Goal: Task Accomplishment & Management: Complete application form

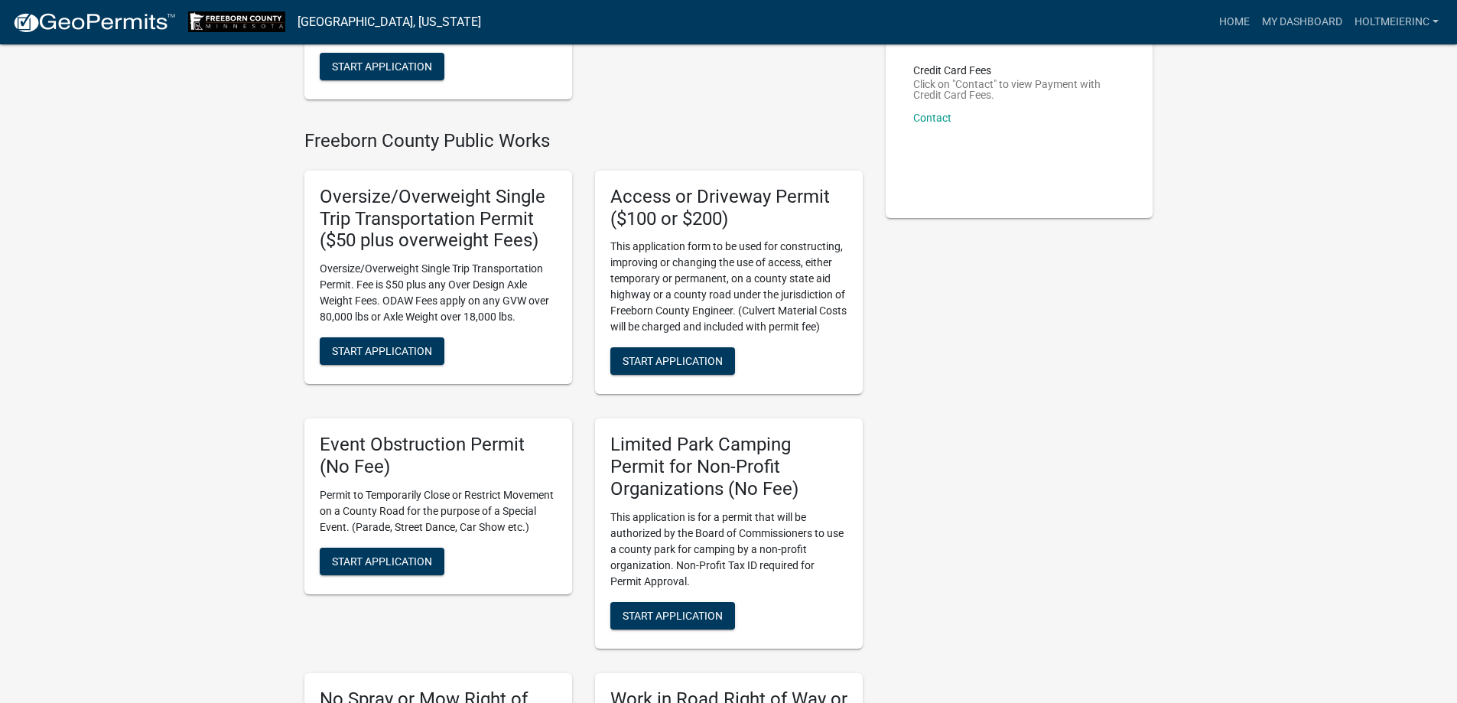
scroll to position [306, 0]
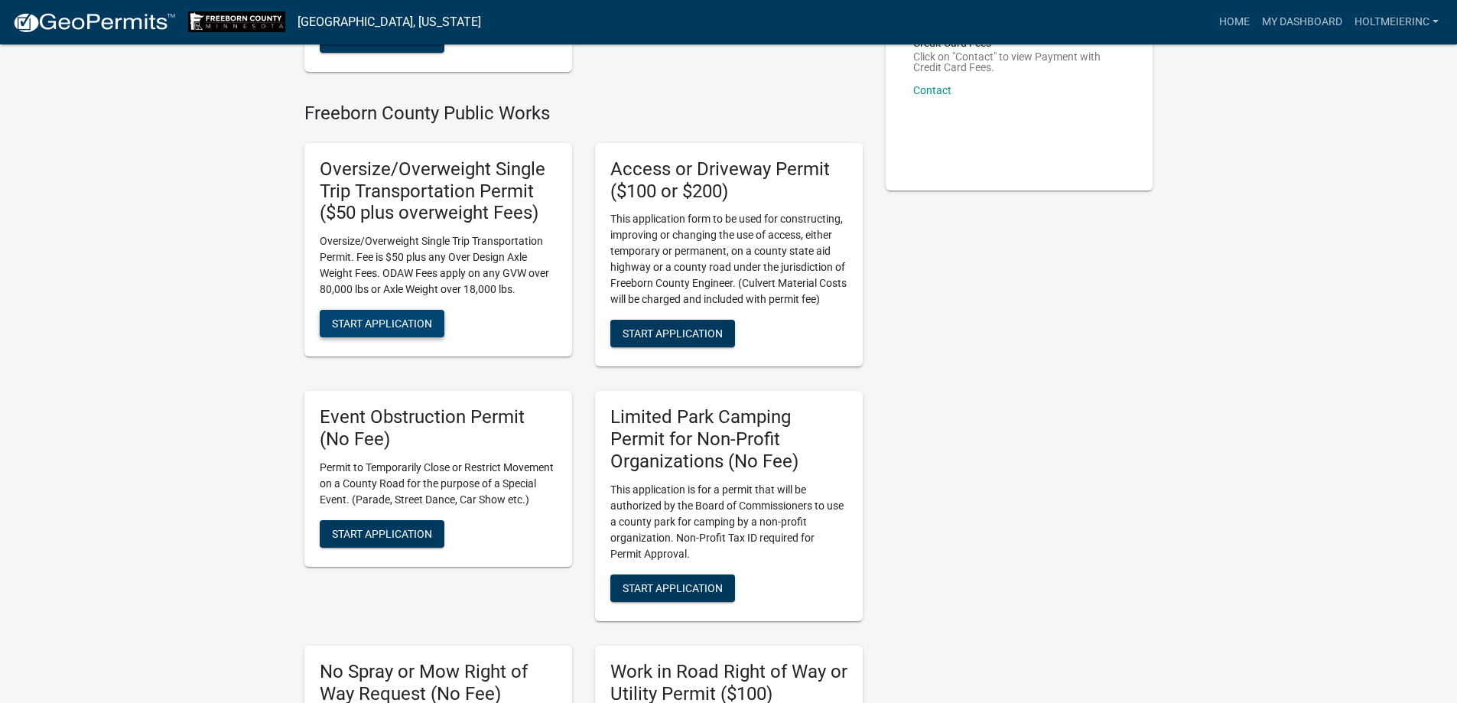
click at [419, 330] on span "Start Application" at bounding box center [382, 323] width 100 height 12
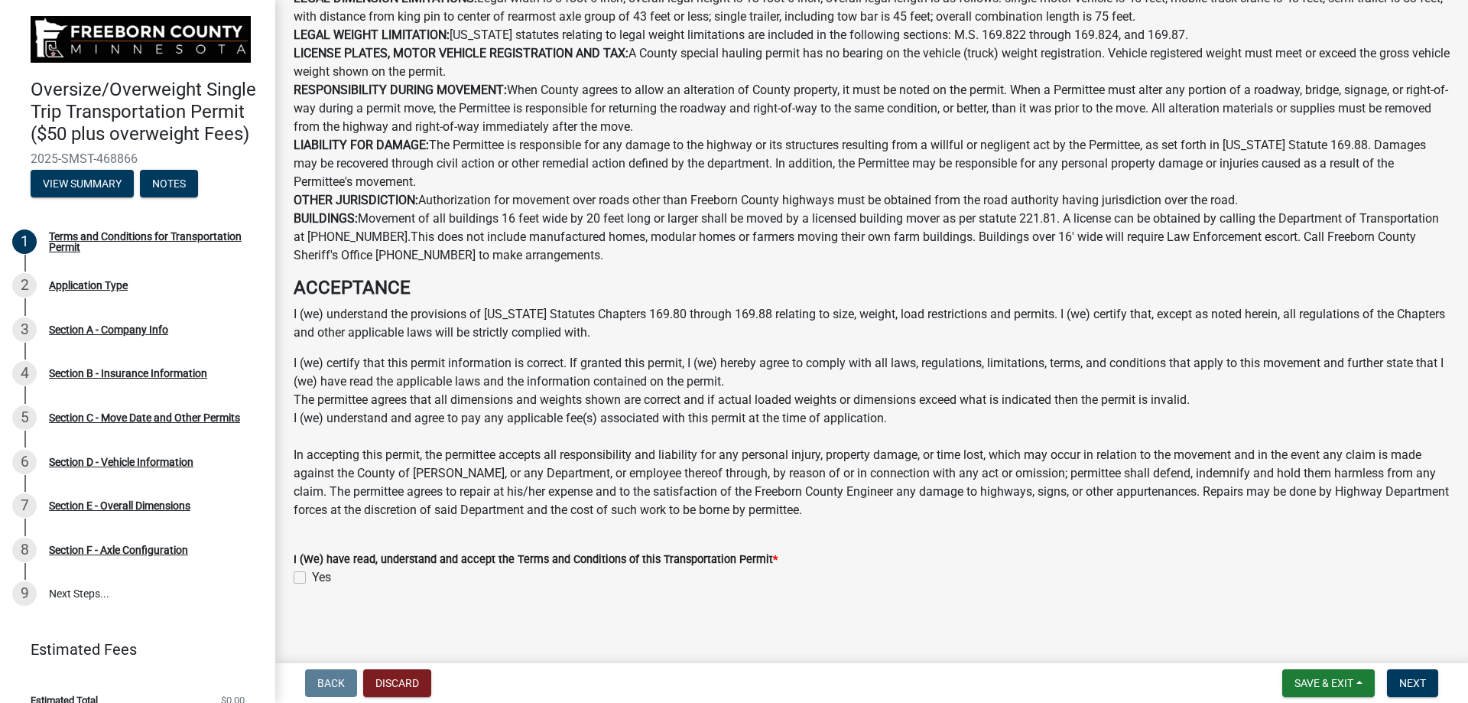
scroll to position [709, 0]
click at [306, 573] on div "Yes" at bounding box center [872, 574] width 1156 height 18
click at [312, 573] on label "Yes" at bounding box center [321, 574] width 19 height 18
click at [312, 573] on input "Yes" at bounding box center [317, 570] width 10 height 10
checkbox input "true"
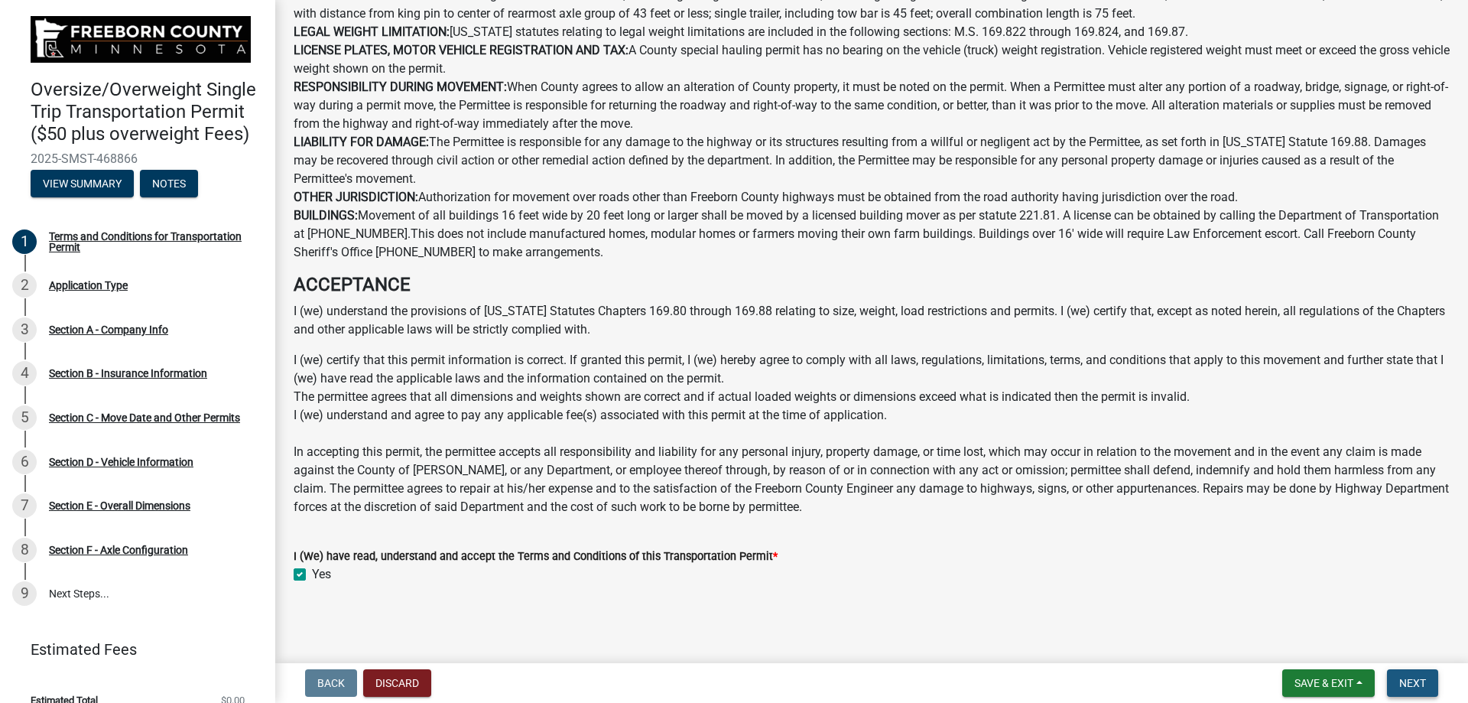
click at [1425, 689] on span "Next" at bounding box center [1412, 683] width 27 height 12
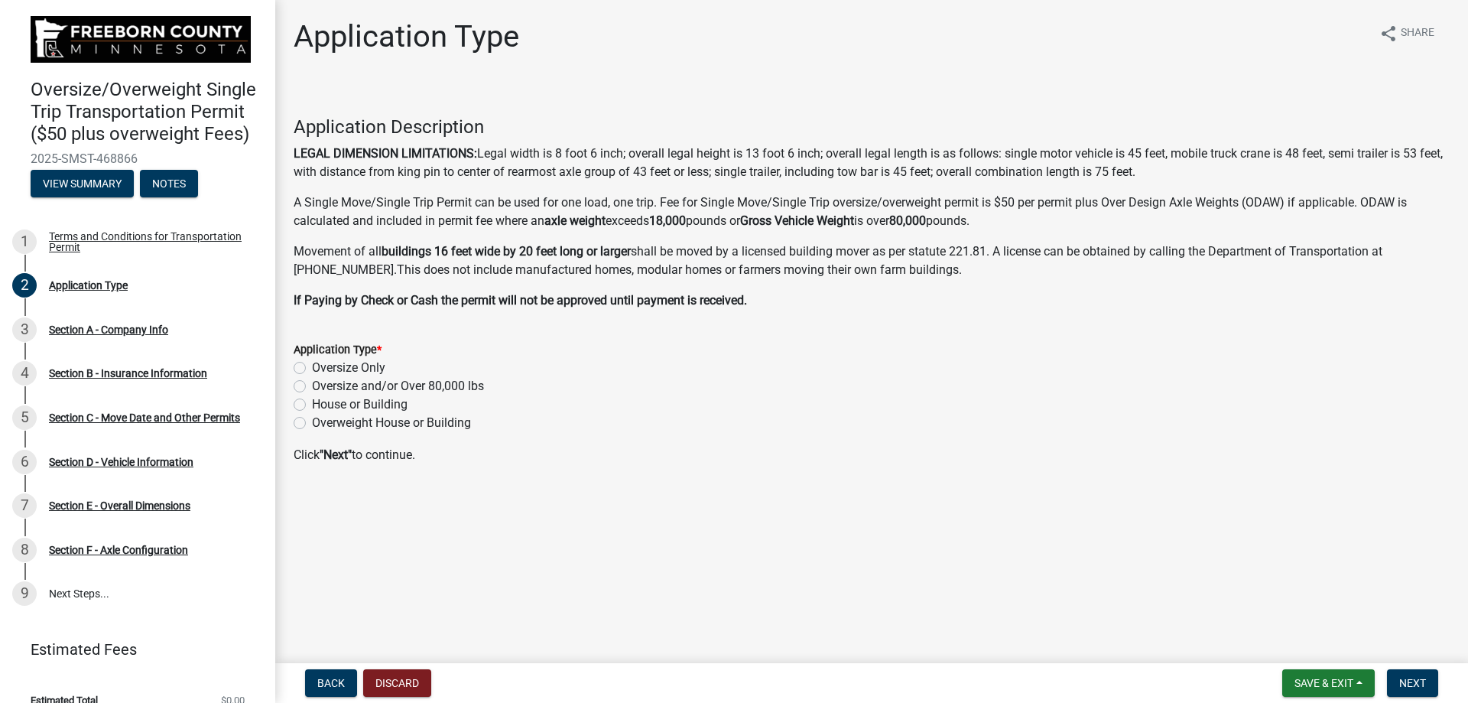
click at [312, 386] on label "Oversize and/or Over 80,000 lbs" at bounding box center [398, 386] width 172 height 18
click at [312, 386] on input "Oversize and/or Over 80,000 lbs" at bounding box center [317, 382] width 10 height 10
radio input "true"
click at [1399, 679] on button "Next" at bounding box center [1412, 683] width 51 height 28
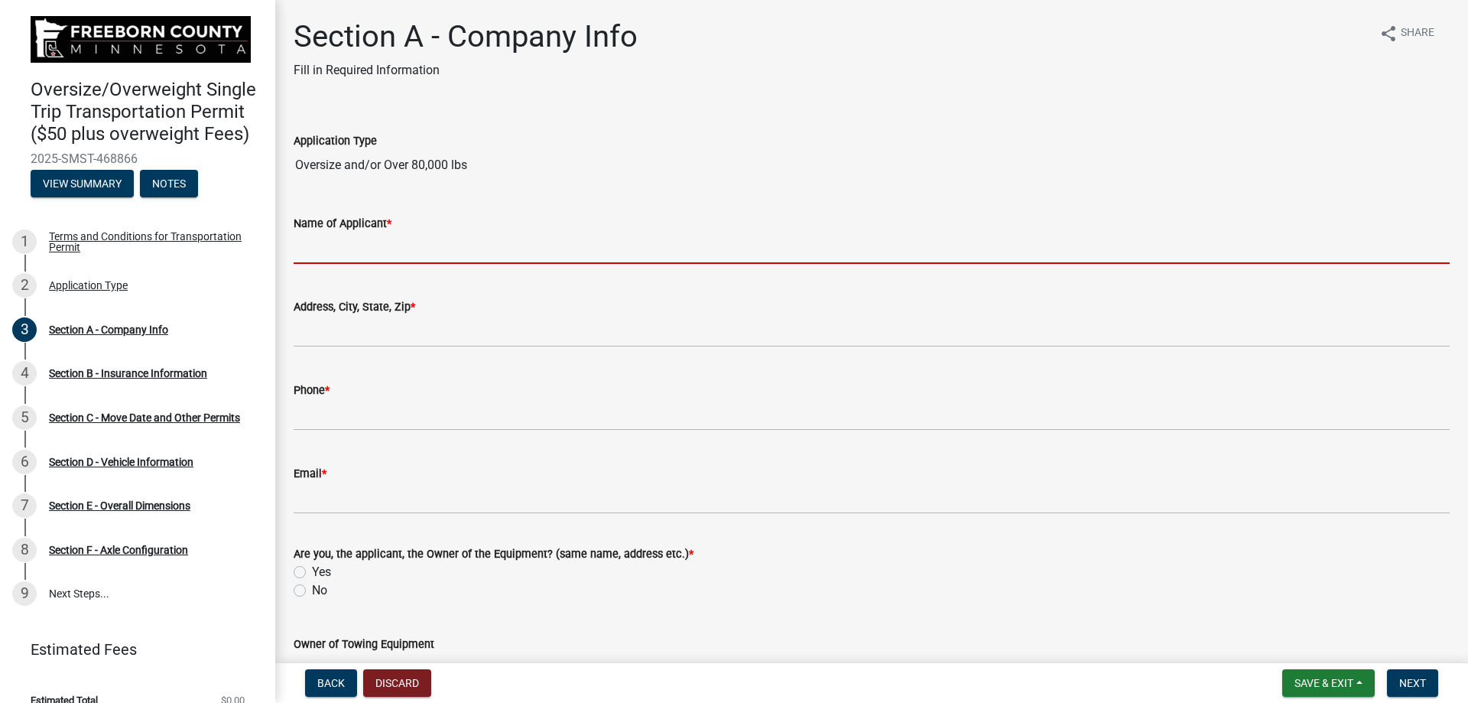
click at [396, 248] on input "Name of Applicant *" at bounding box center [872, 247] width 1156 height 31
type input "[PERSON_NAME]"
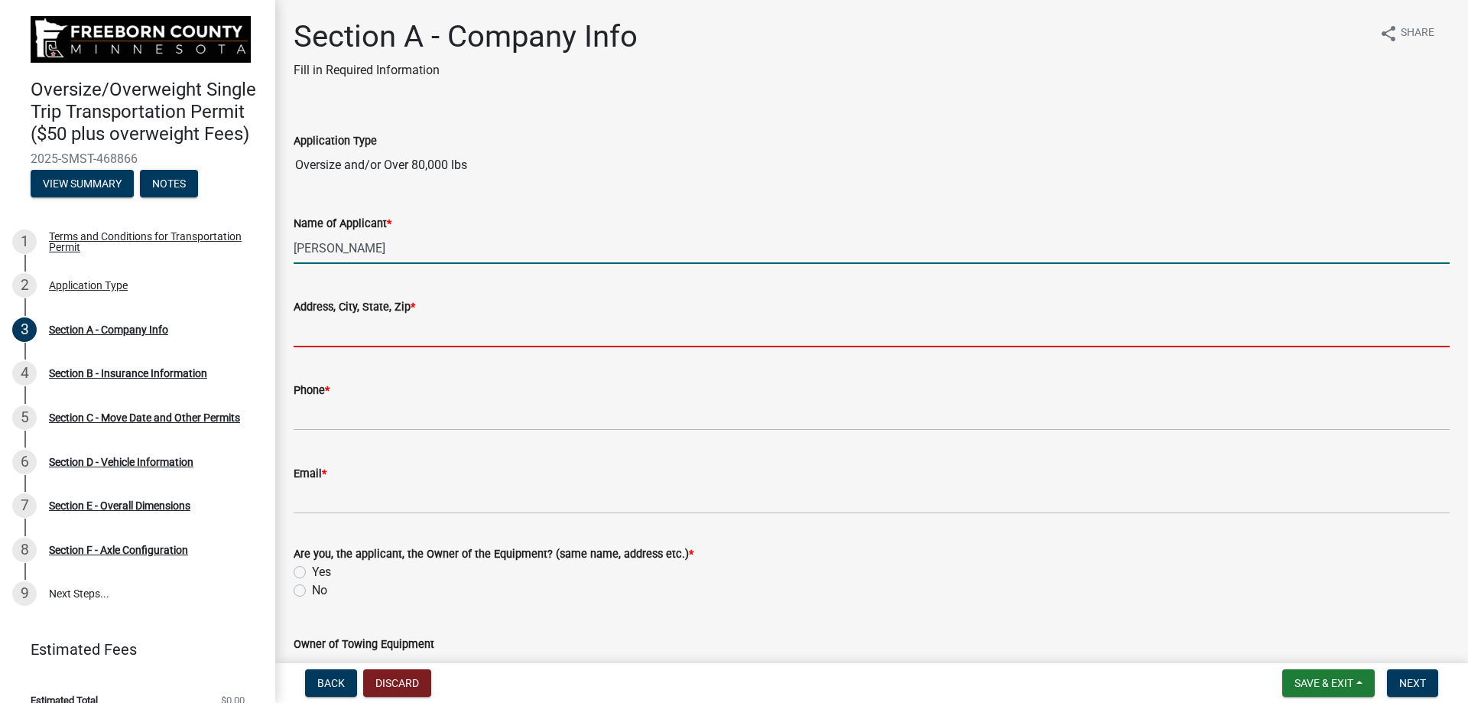
type input "[STREET_ADDRESS]"
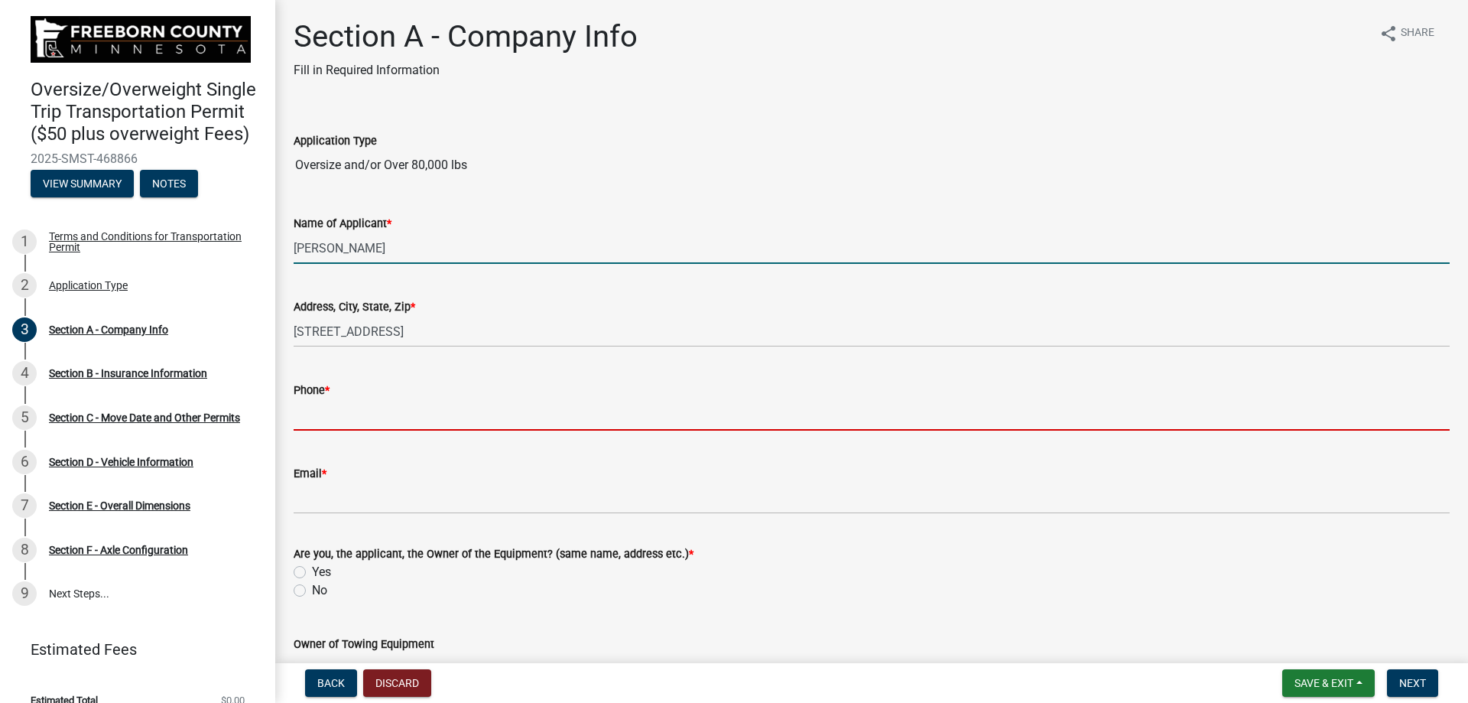
type input "5073899112"
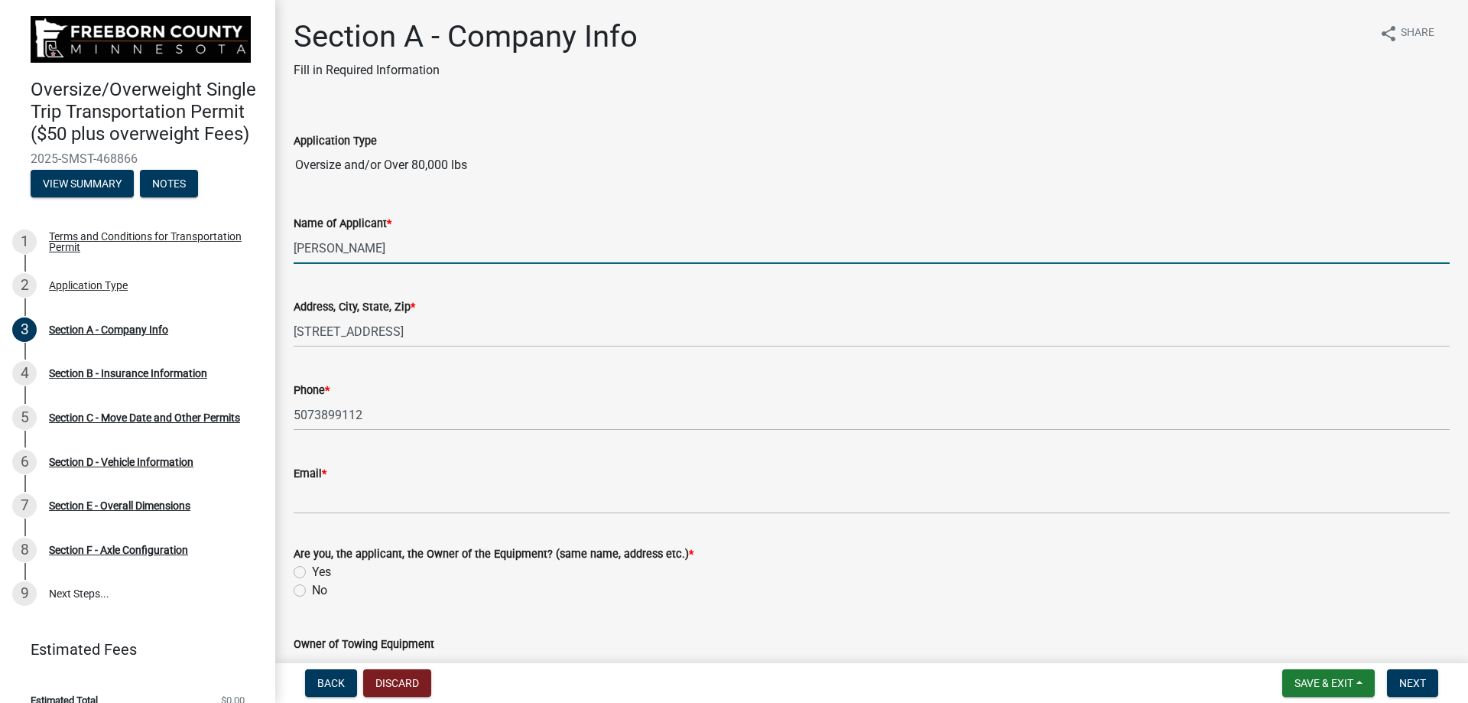
type input "[EMAIL_ADDRESS][DOMAIN_NAME]"
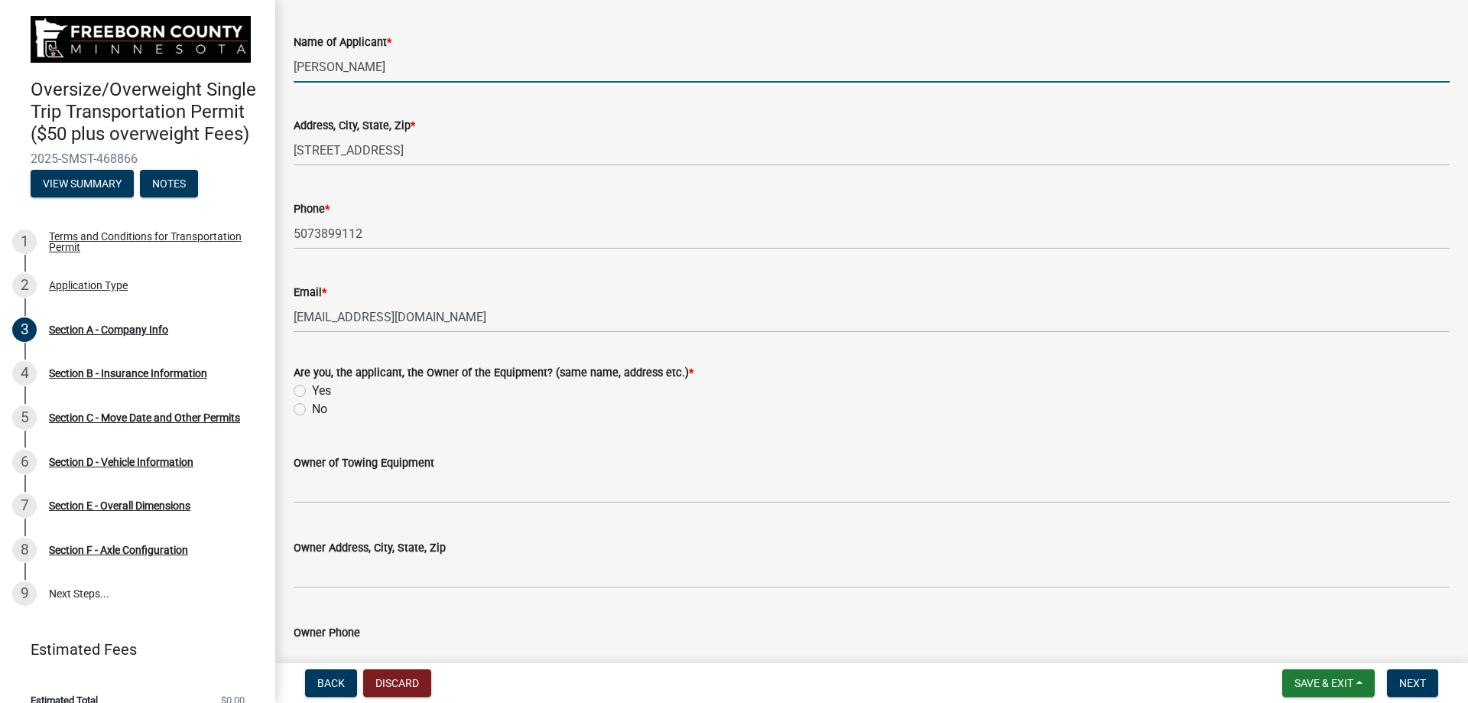
scroll to position [229, 0]
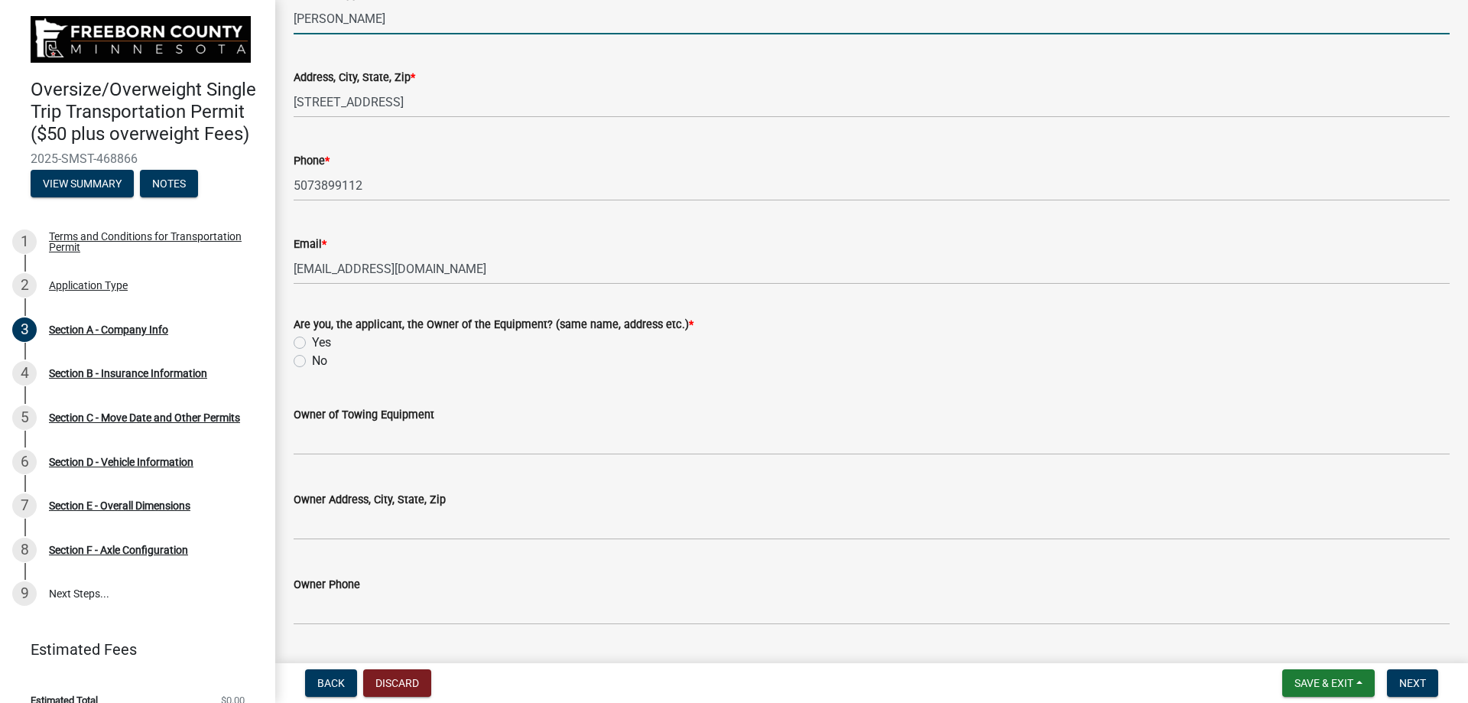
click at [312, 346] on label "Yes" at bounding box center [321, 342] width 19 height 18
click at [312, 343] on input "Yes" at bounding box center [317, 338] width 10 height 10
radio input "true"
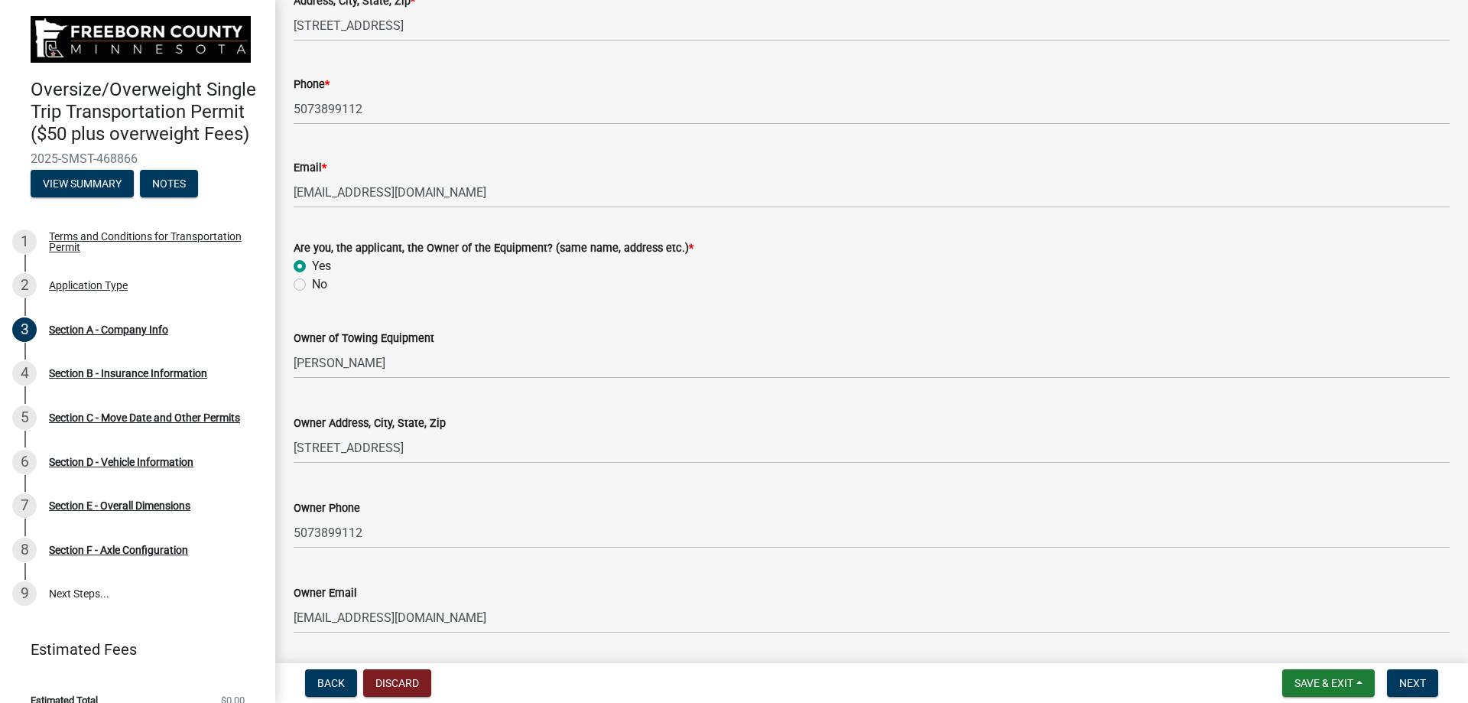
scroll to position [356, 0]
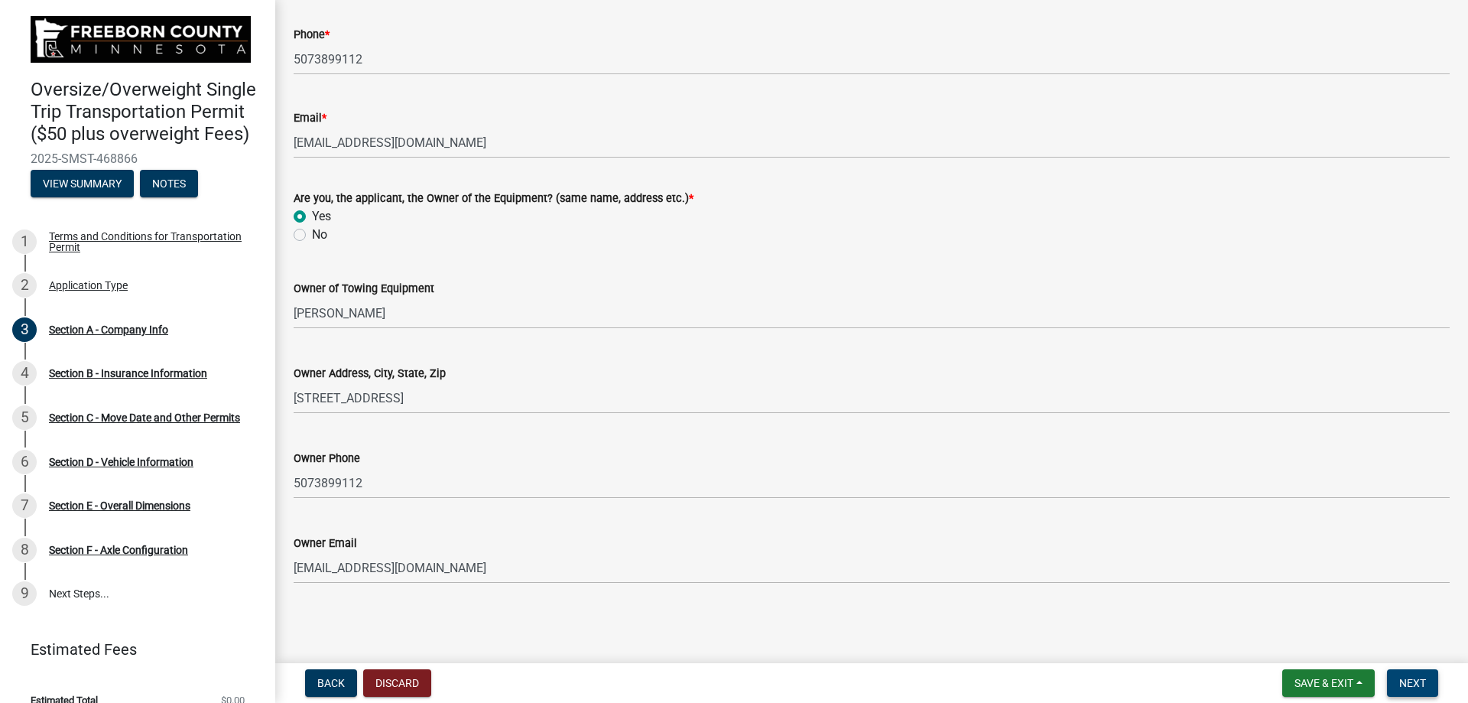
click at [1424, 680] on span "Next" at bounding box center [1412, 683] width 27 height 12
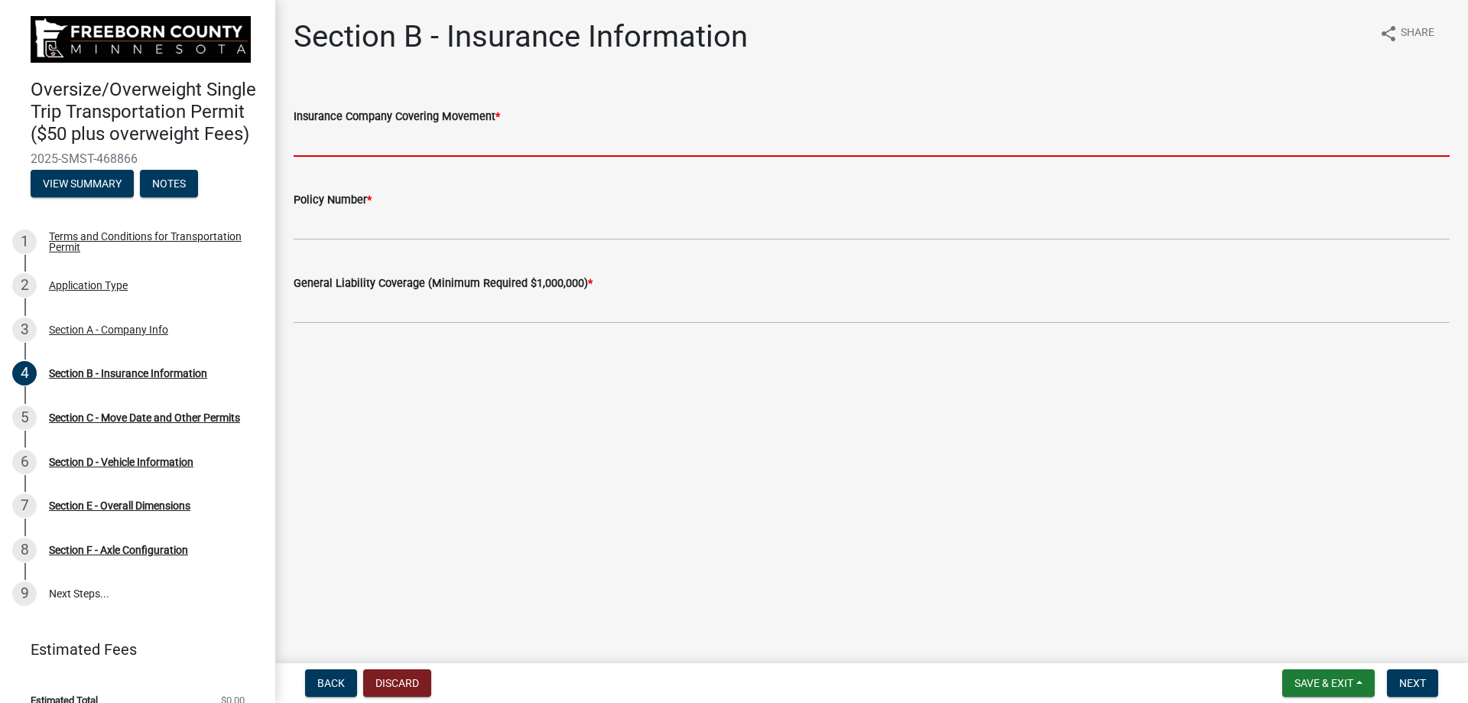
click at [387, 146] on input "Insurance Company Covering Movement *" at bounding box center [872, 140] width 1156 height 31
type input "[PERSON_NAME]"
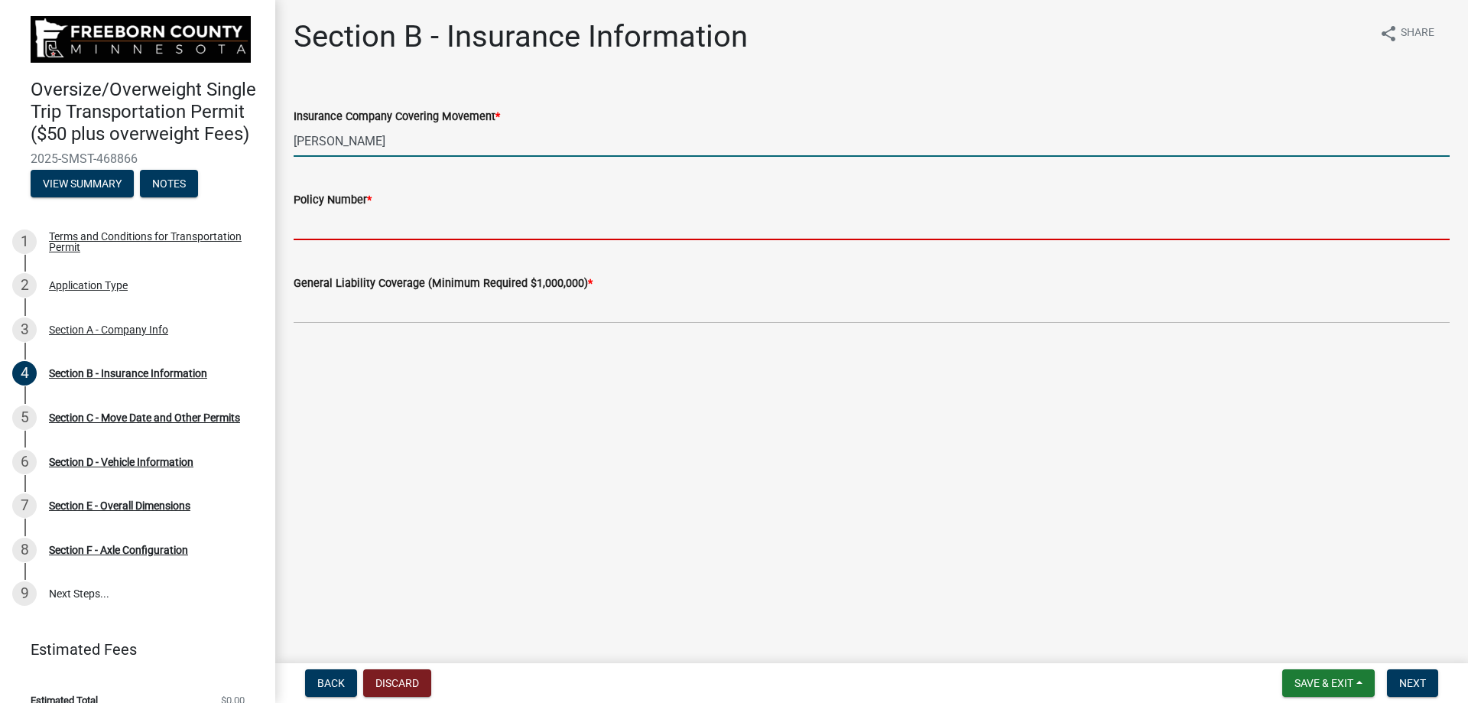
click at [372, 221] on input "Policy Number *" at bounding box center [872, 224] width 1156 height 31
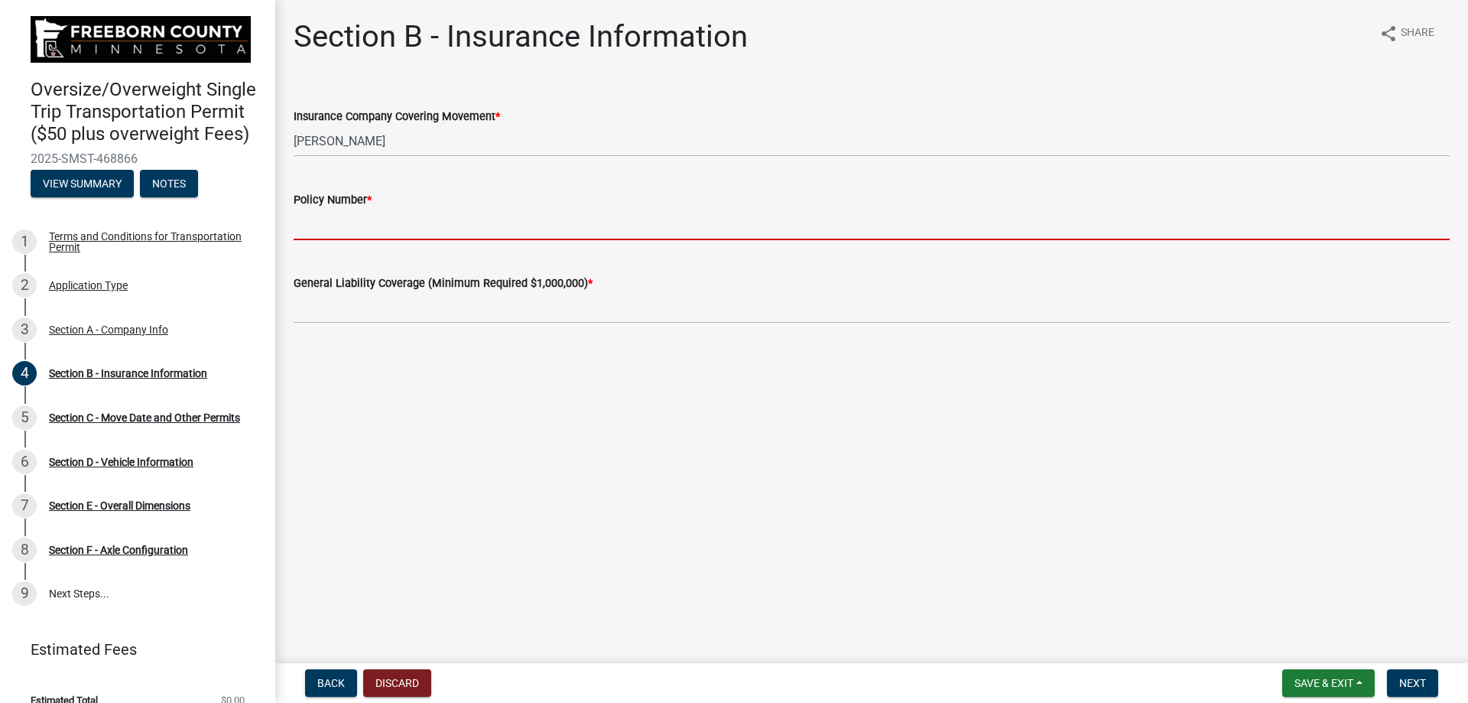
type input "GLO9809042068"
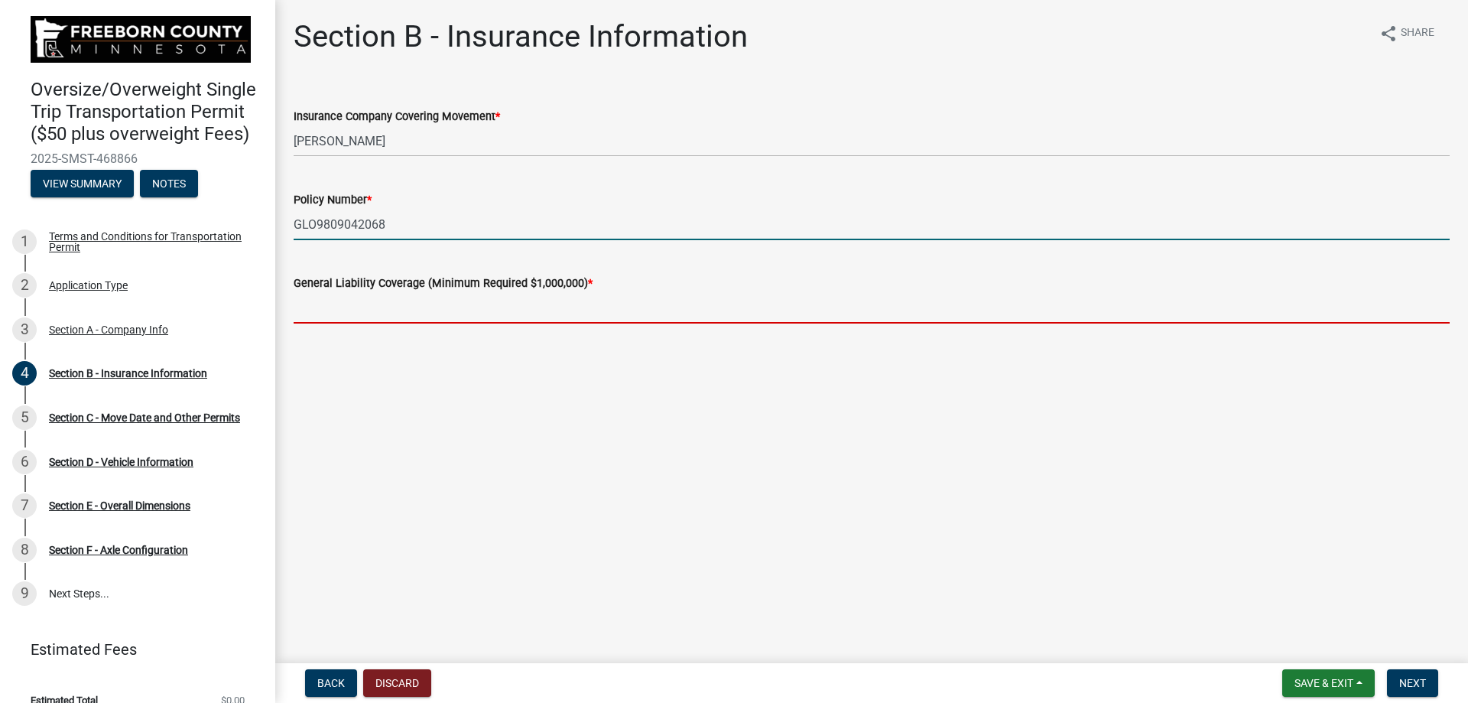
click at [388, 307] on input "text" at bounding box center [872, 307] width 1156 height 31
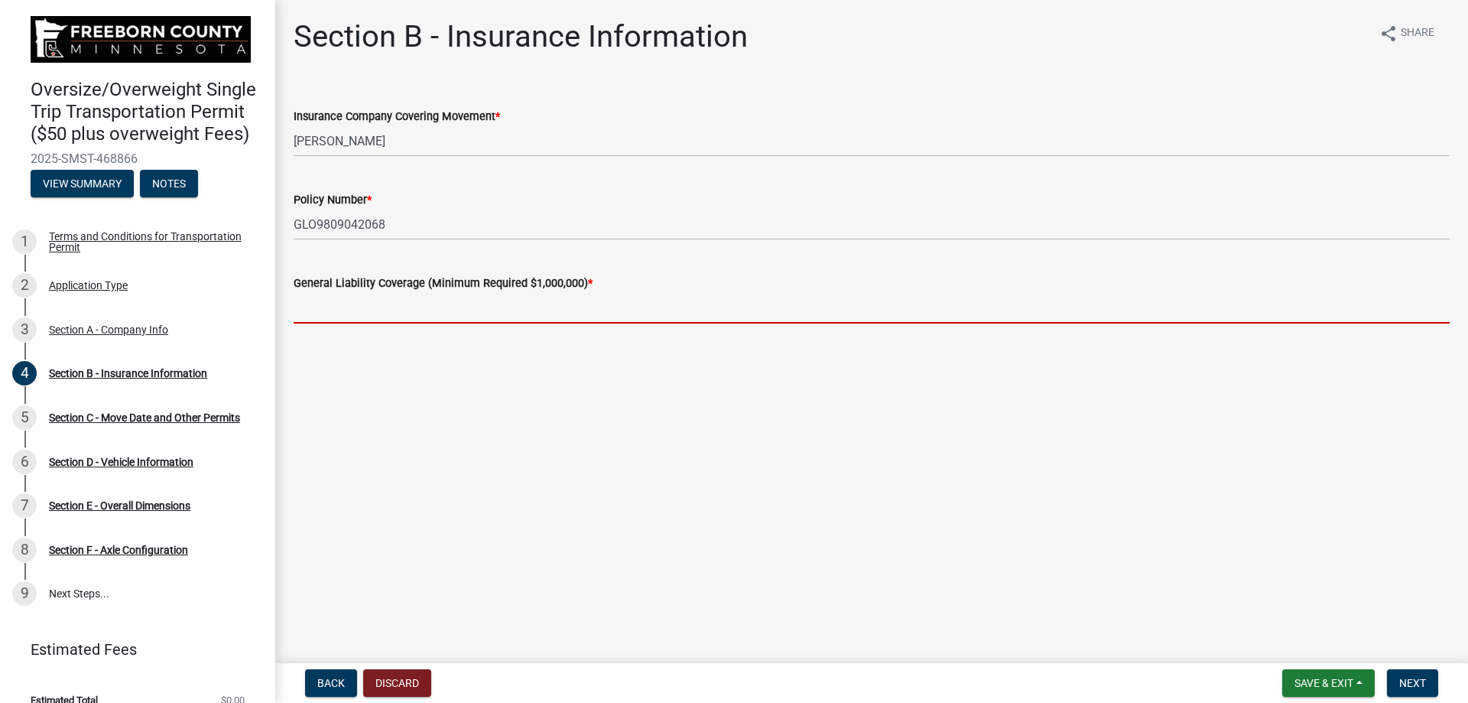
type input "2000000"
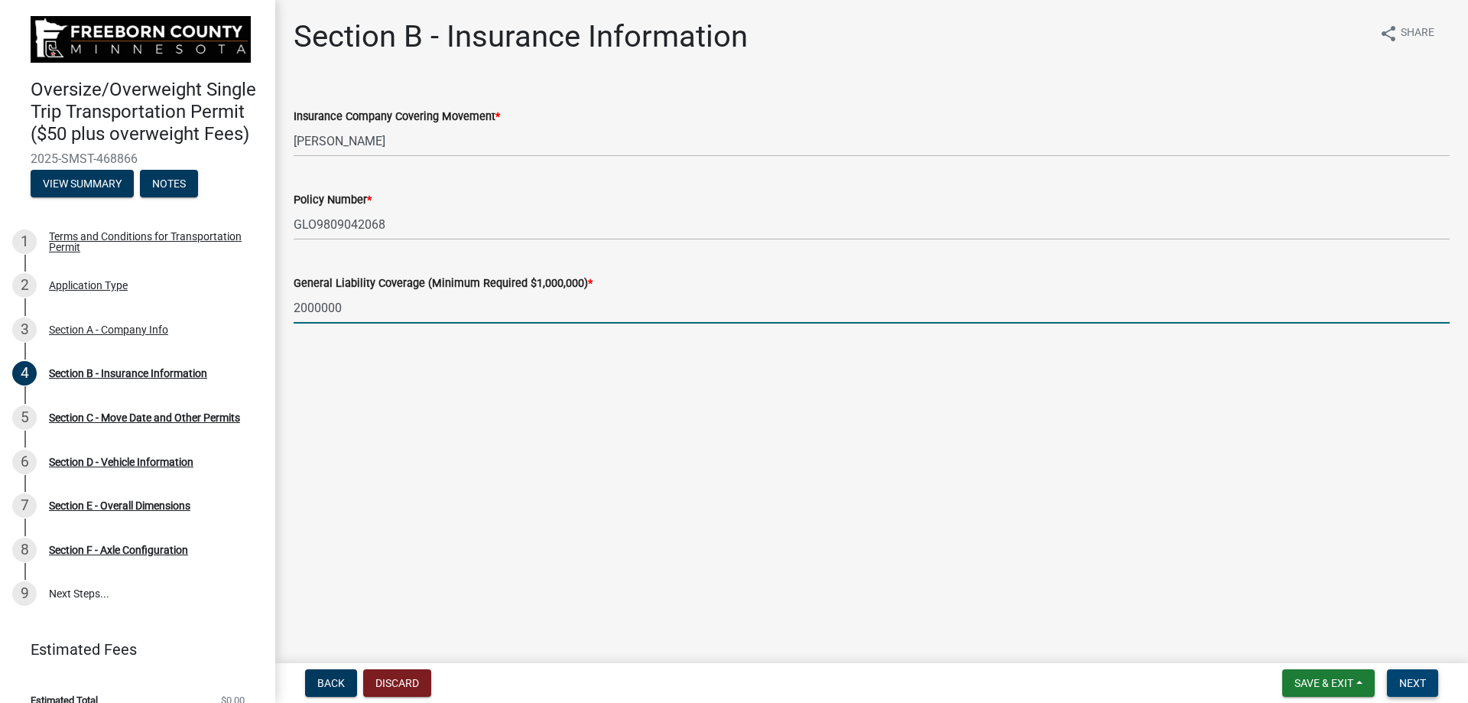
click at [1428, 684] on button "Next" at bounding box center [1412, 683] width 51 height 28
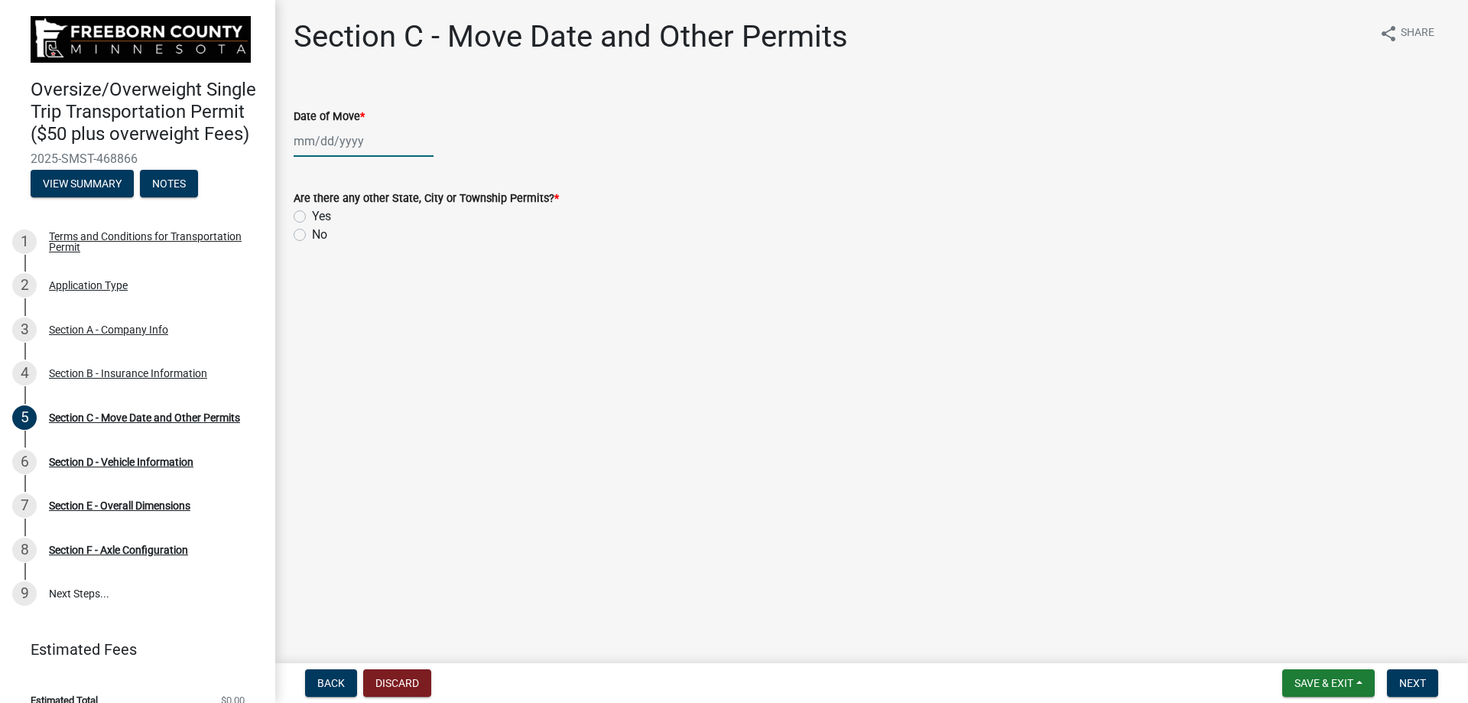
click at [375, 145] on div at bounding box center [364, 140] width 140 height 31
select select "8"
select select "2025"
click at [308, 319] on div "25" at bounding box center [309, 320] width 24 height 24
type input "[DATE]"
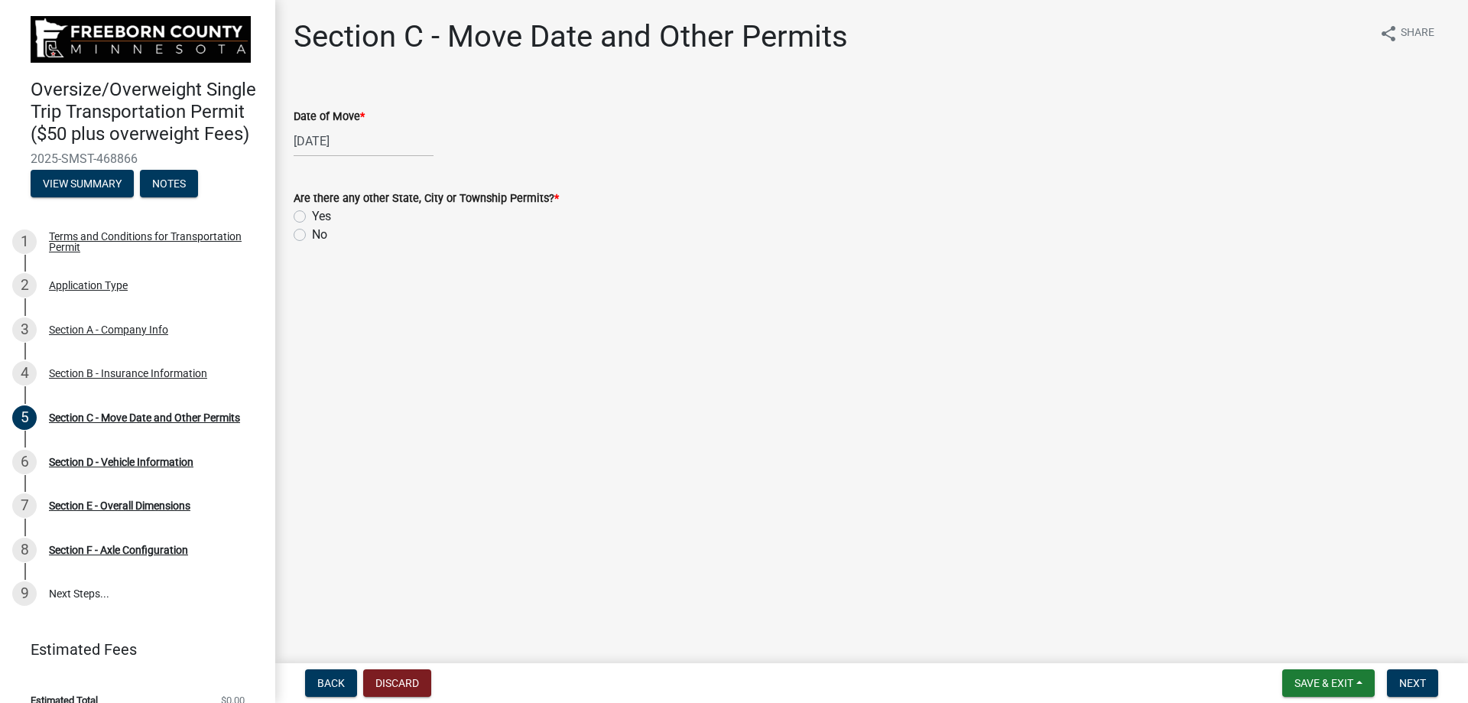
click at [312, 216] on label "Yes" at bounding box center [321, 216] width 19 height 18
click at [312, 216] on input "Yes" at bounding box center [317, 212] width 10 height 10
radio input "true"
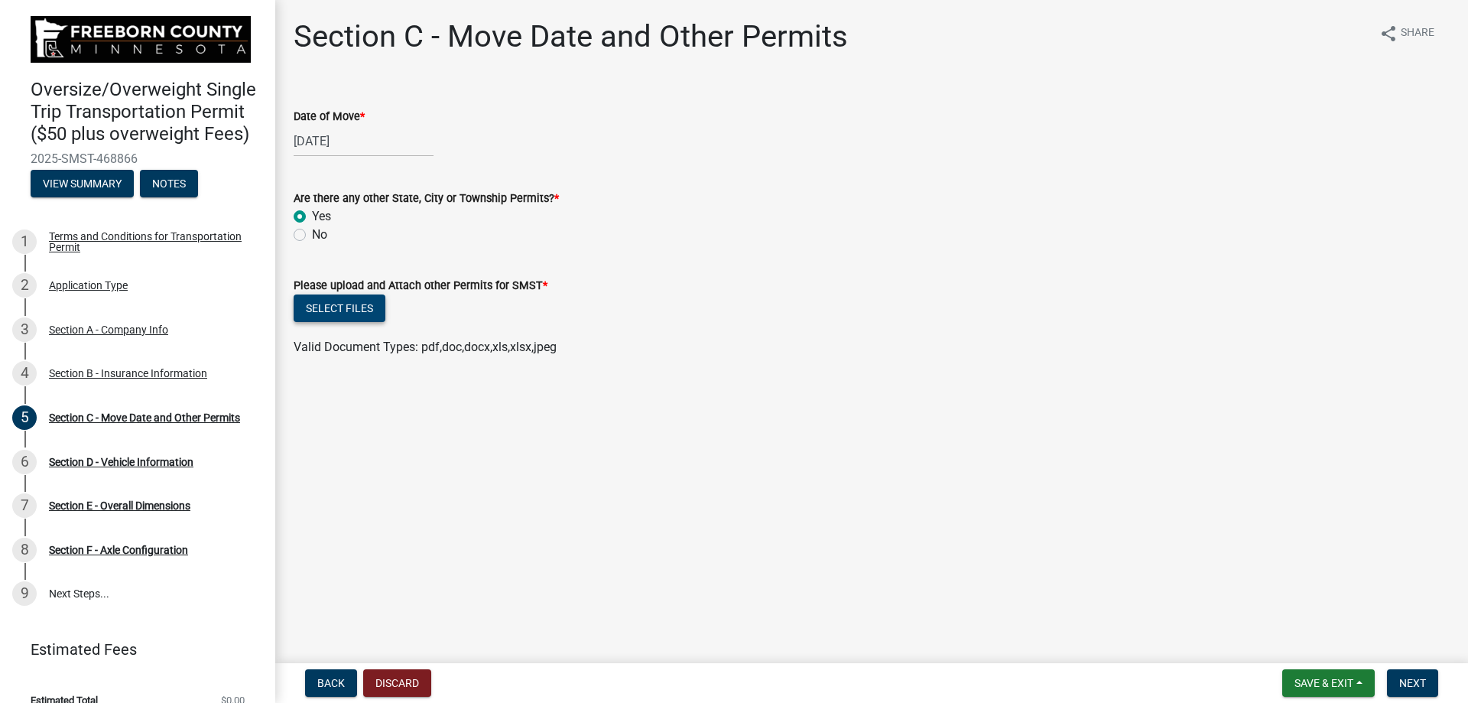
click at [333, 309] on button "Select files" at bounding box center [340, 308] width 92 height 28
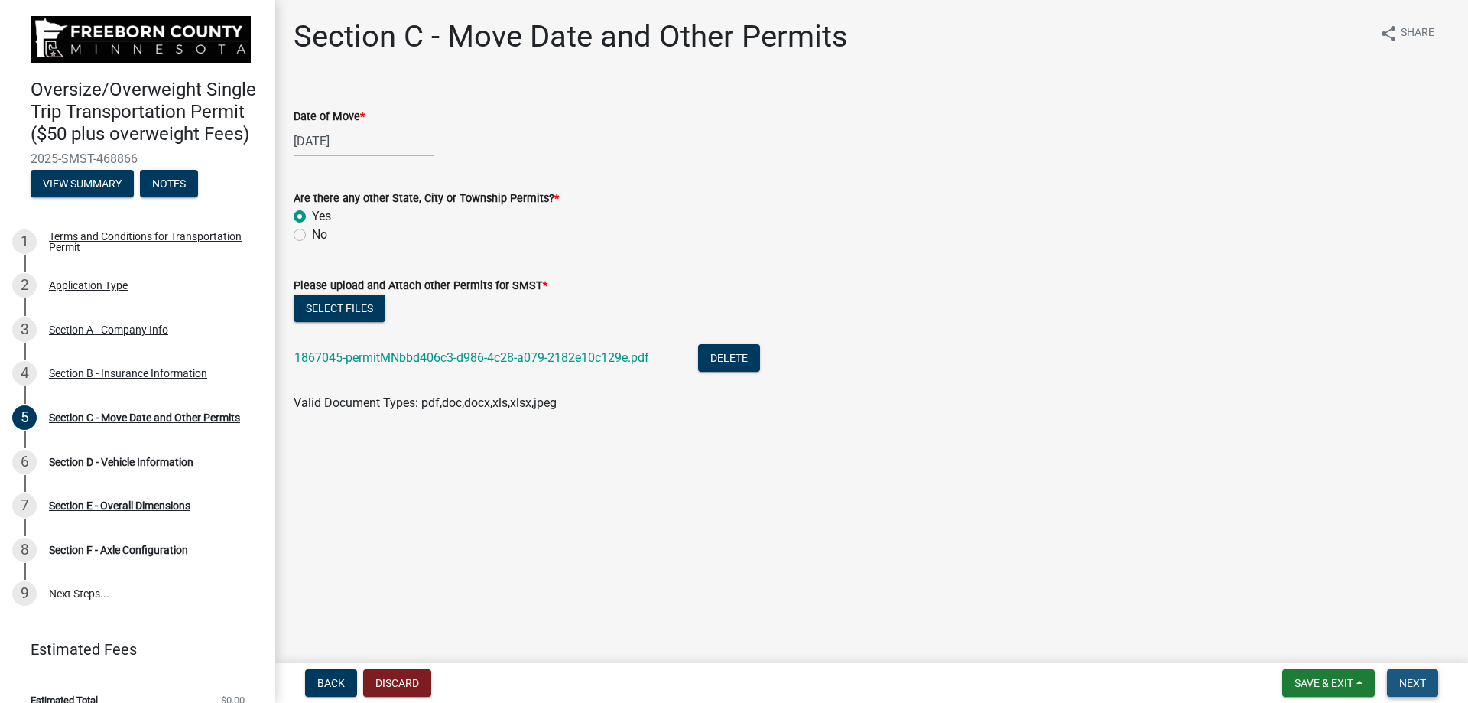
click at [1429, 674] on button "Next" at bounding box center [1412, 683] width 51 height 28
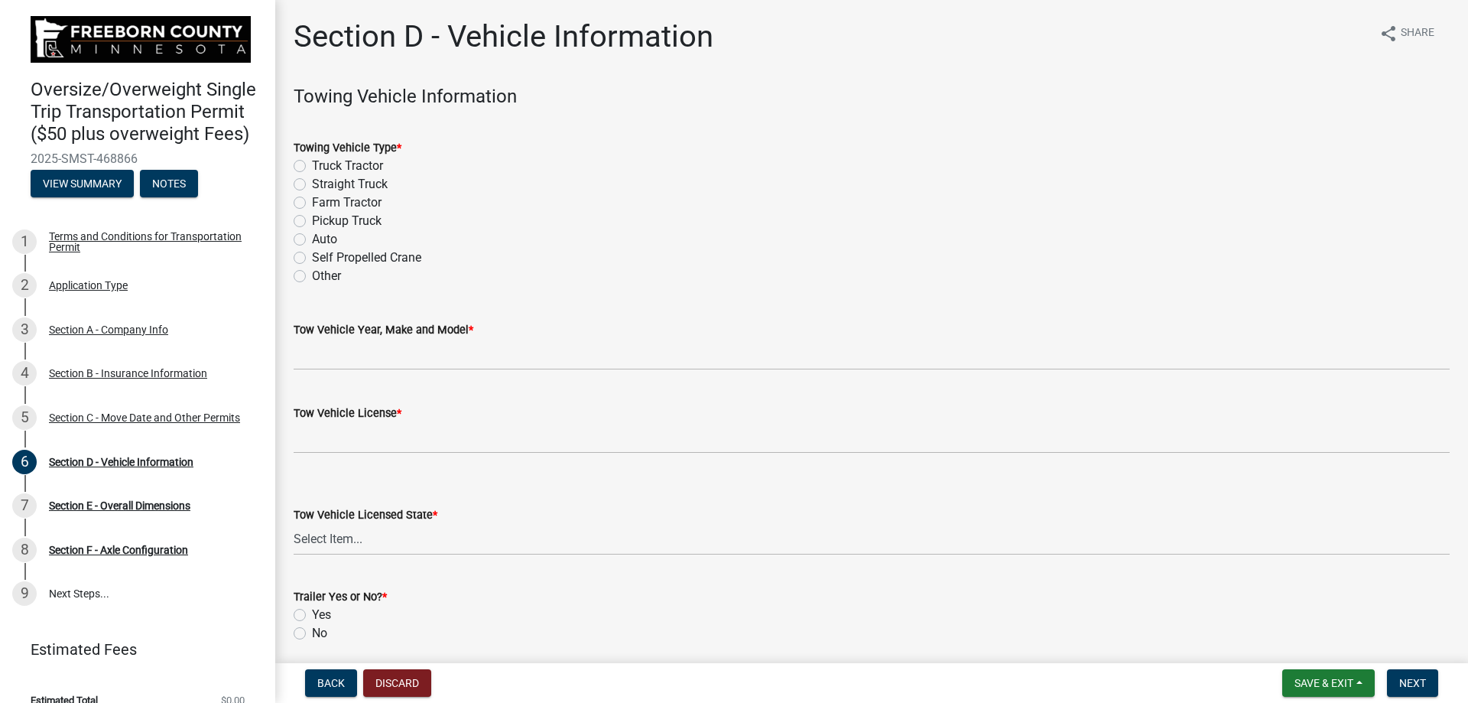
click at [310, 166] on div "Truck Tractor" at bounding box center [872, 166] width 1156 height 18
click at [312, 171] on label "Truck Tractor" at bounding box center [347, 166] width 71 height 18
click at [312, 167] on input "Truck Tractor" at bounding box center [317, 162] width 10 height 10
radio input "true"
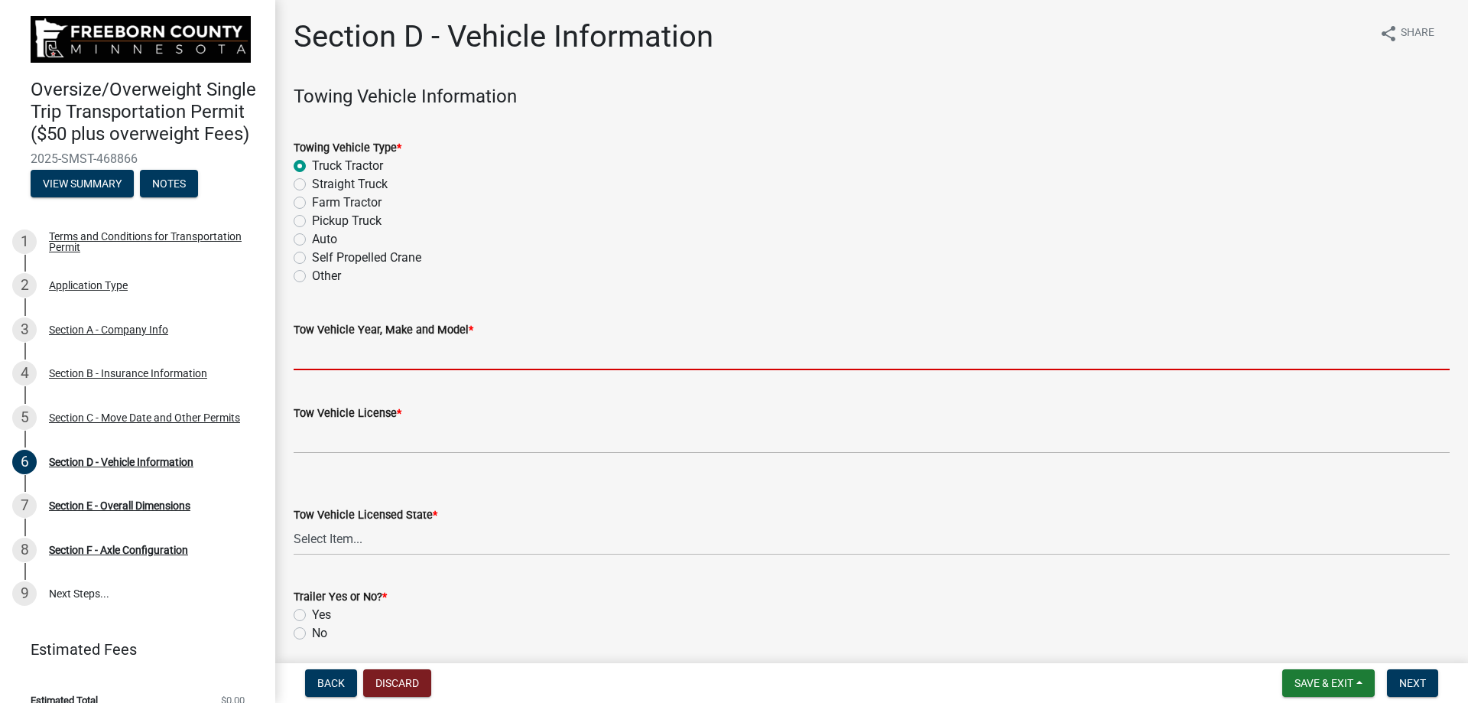
click at [380, 350] on input "Tow Vehicle Year, Make and Model *" at bounding box center [872, 354] width 1156 height 31
type input "2020 Kenworth W990"
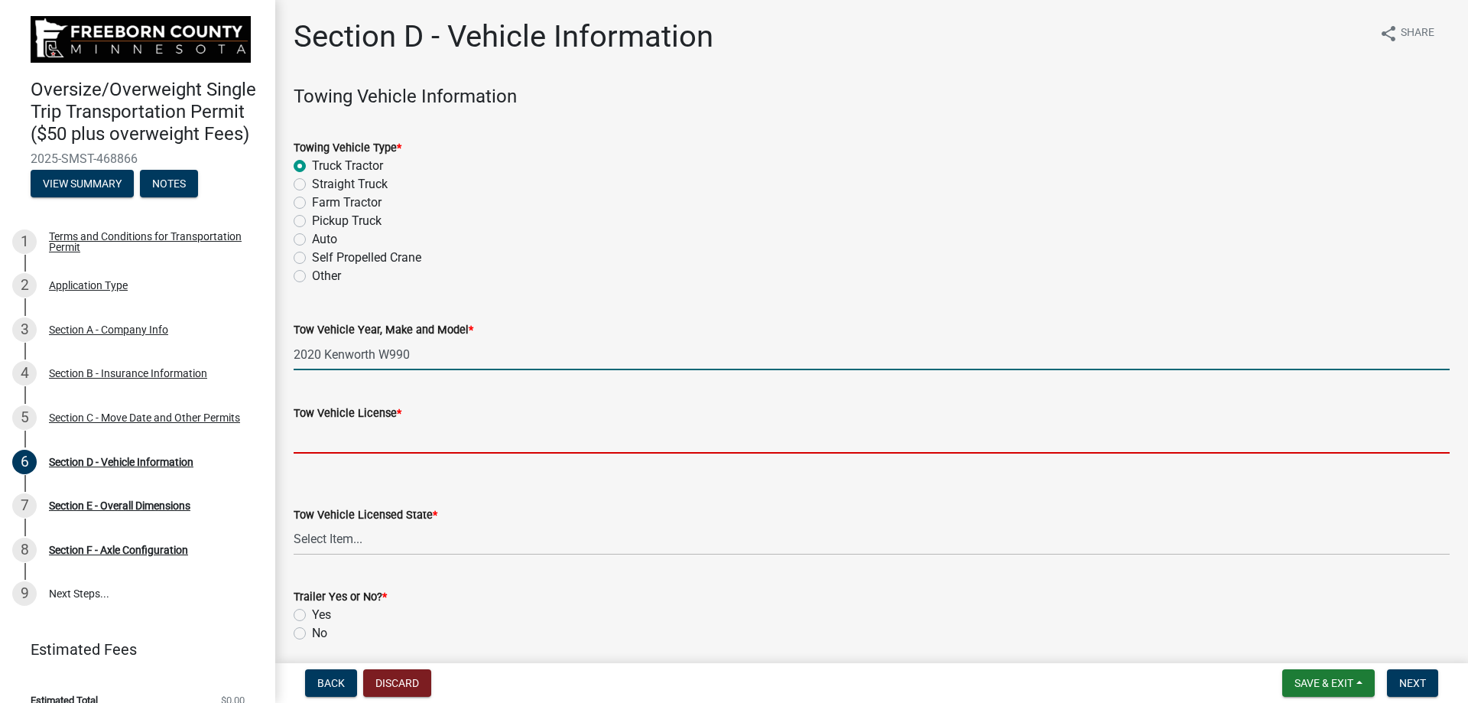
click at [351, 443] on input "Tow Vehicle License *" at bounding box center [872, 437] width 1156 height 31
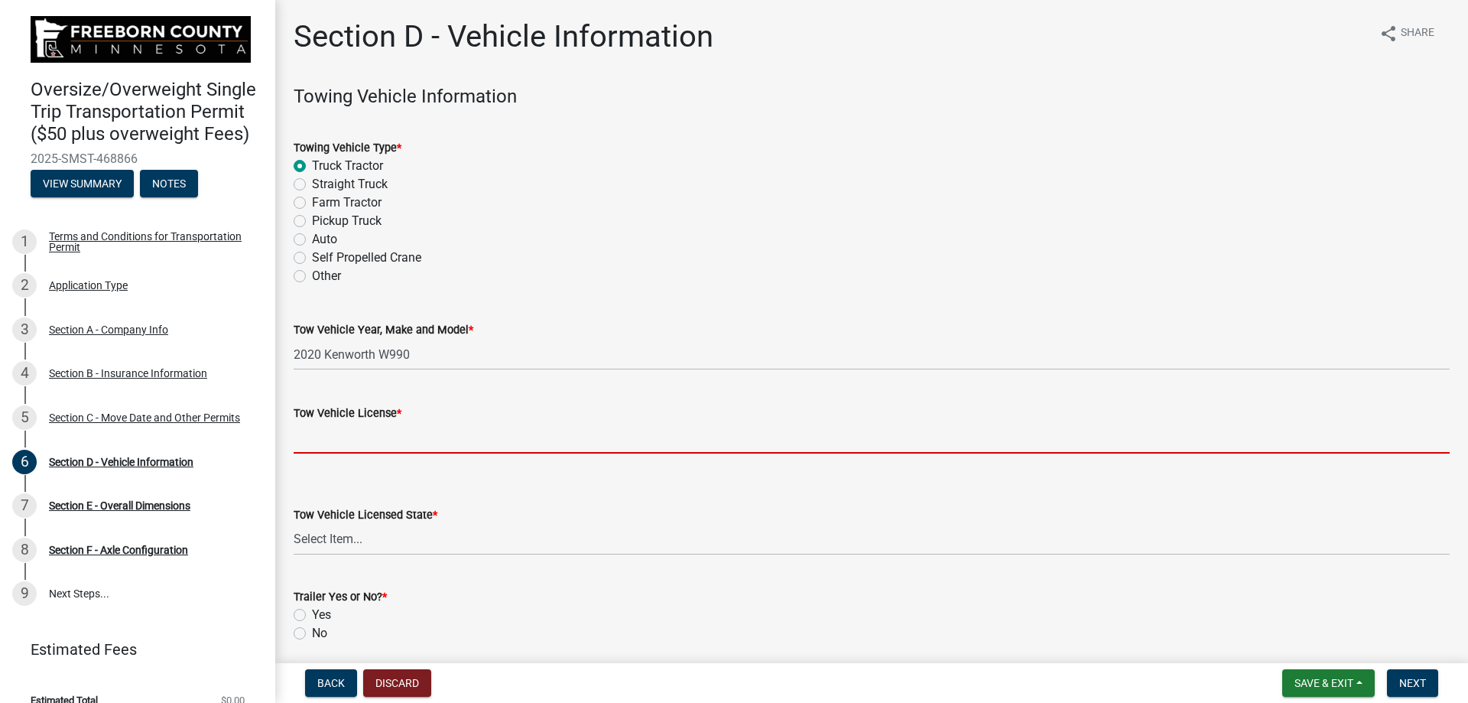
type input "YBX6144"
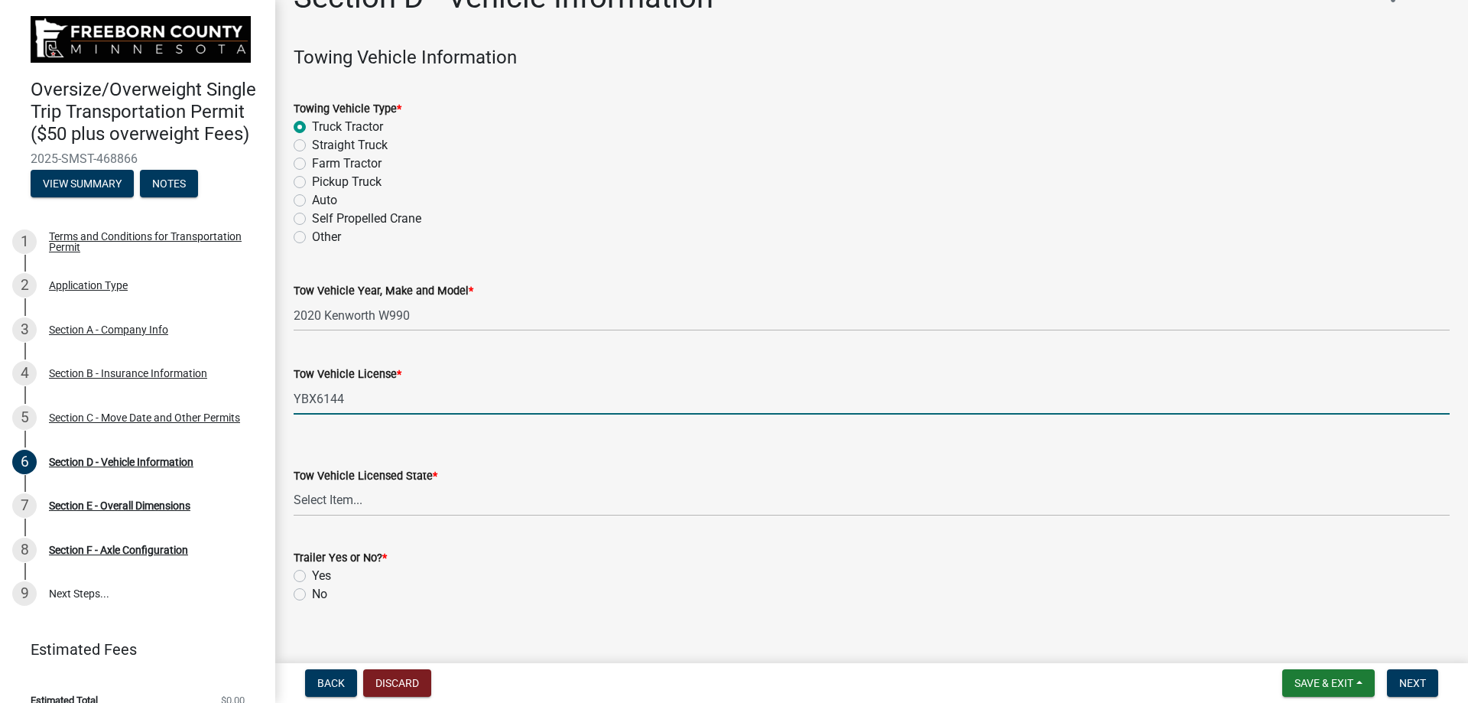
scroll to position [59, 0]
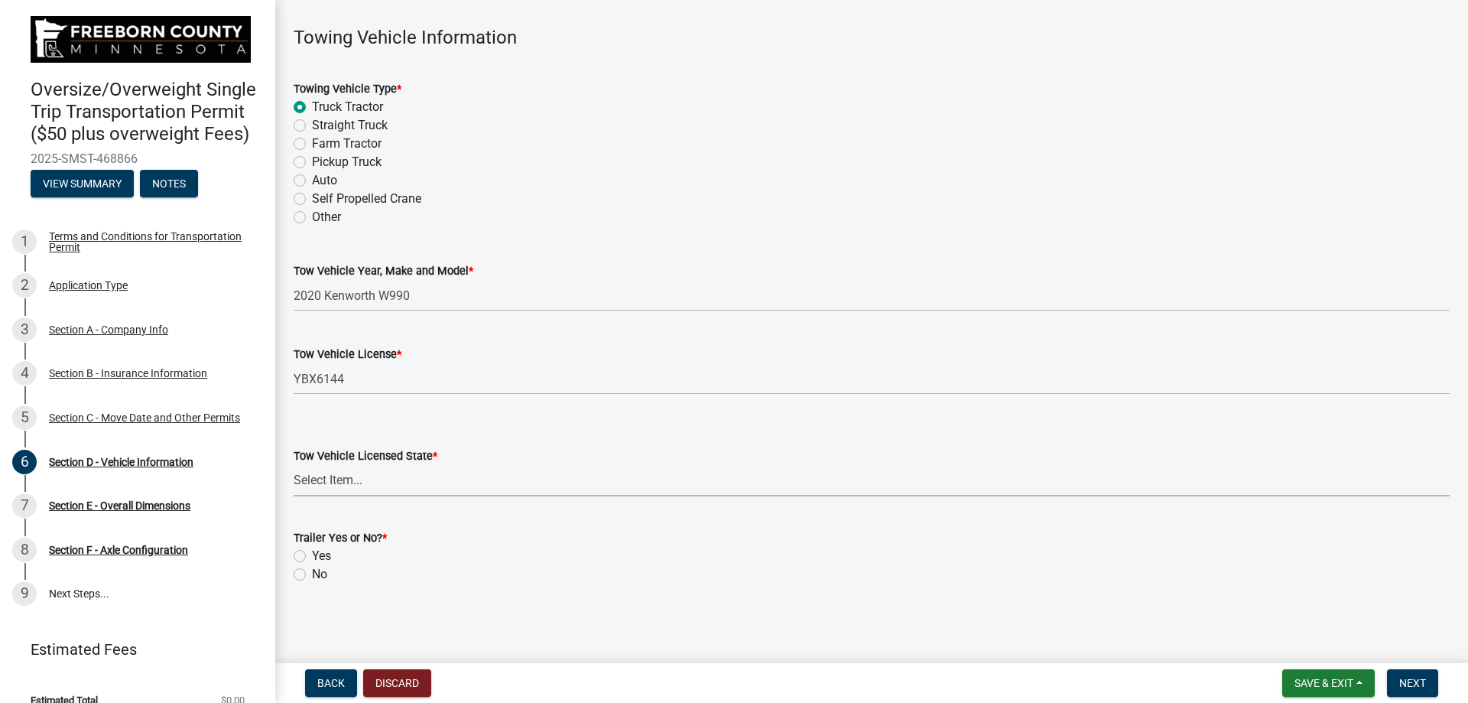
click at [343, 480] on select "Select Item... [US_STATE] [US_STATE] [US_STATE] [US_STATE] [US_STATE] [US_STATE…" at bounding box center [872, 480] width 1156 height 31
select select "MN"
click at [294, 465] on select "Select Item... [US_STATE] [US_STATE] [US_STATE] [US_STATE] [US_STATE] [US_STATE…" at bounding box center [872, 480] width 1156 height 31
click at [312, 556] on label "Yes" at bounding box center [321, 556] width 19 height 18
click at [312, 556] on input "Yes" at bounding box center [317, 552] width 10 height 10
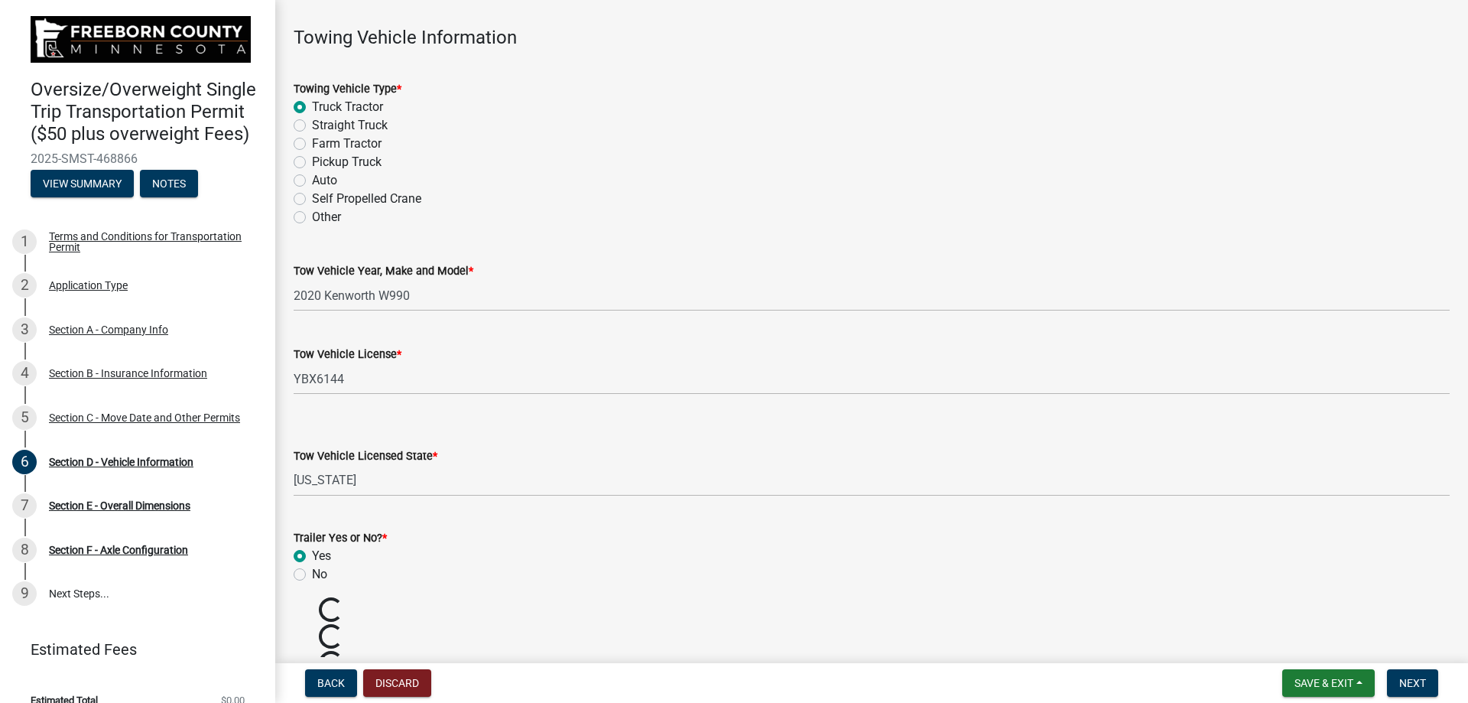
radio input "true"
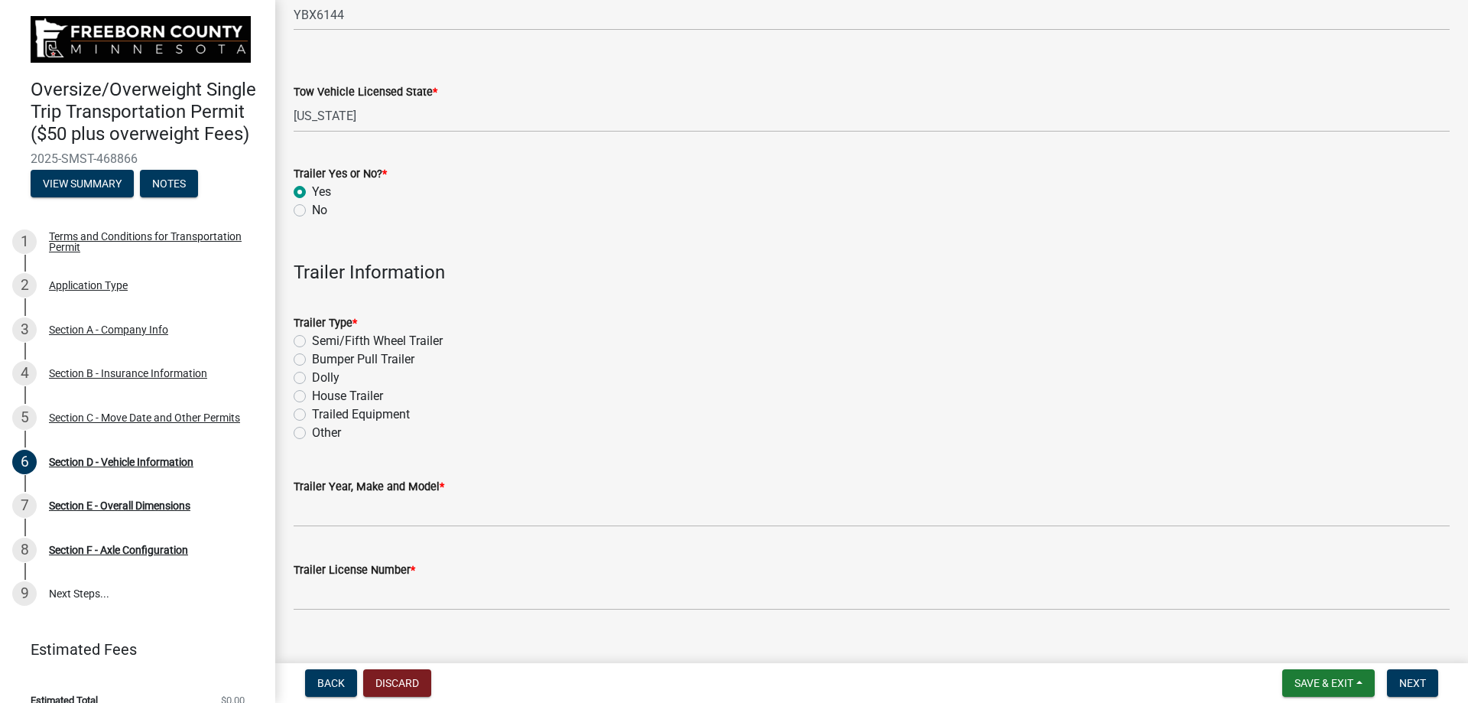
scroll to position [441, 0]
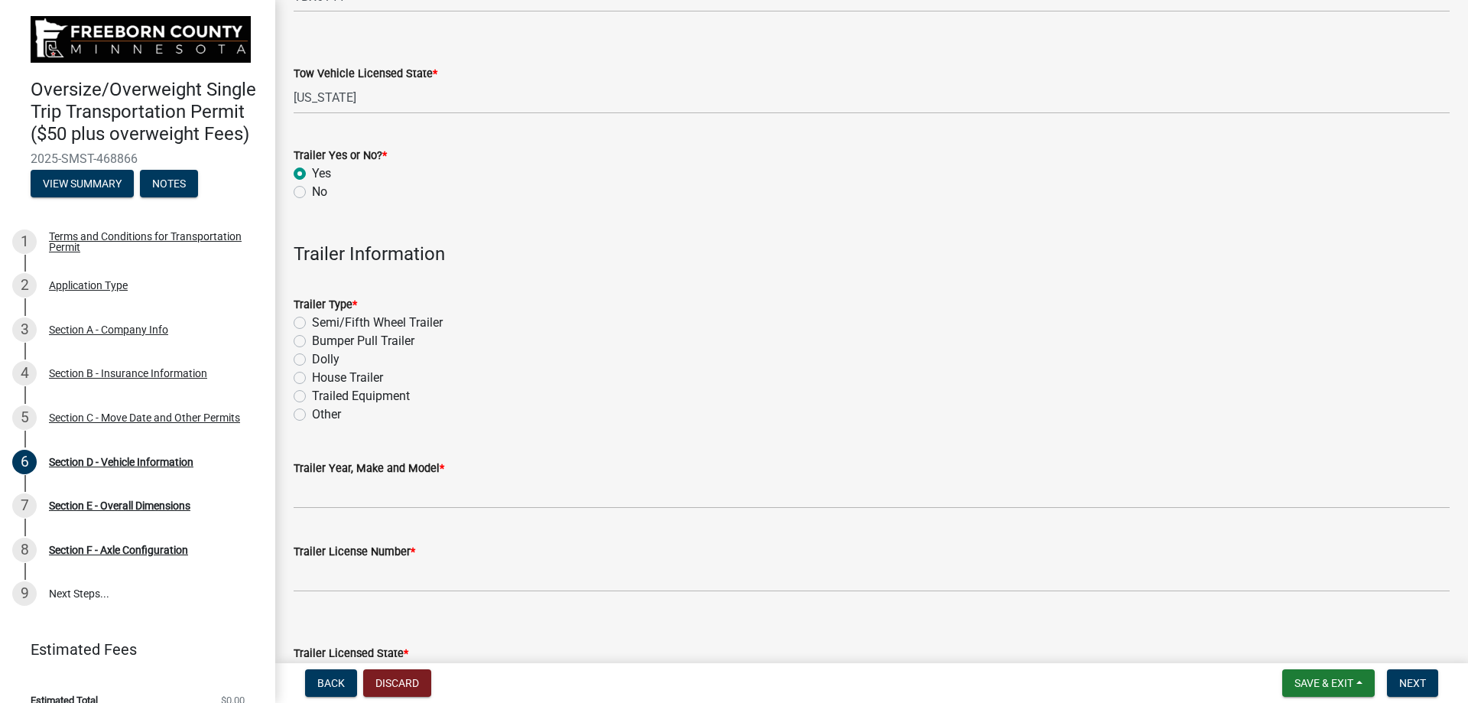
click at [379, 321] on label "Semi/Fifth Wheel Trailer" at bounding box center [377, 323] width 131 height 18
click at [322, 321] on input "Semi/Fifth Wheel Trailer" at bounding box center [317, 319] width 10 height 10
radio input "true"
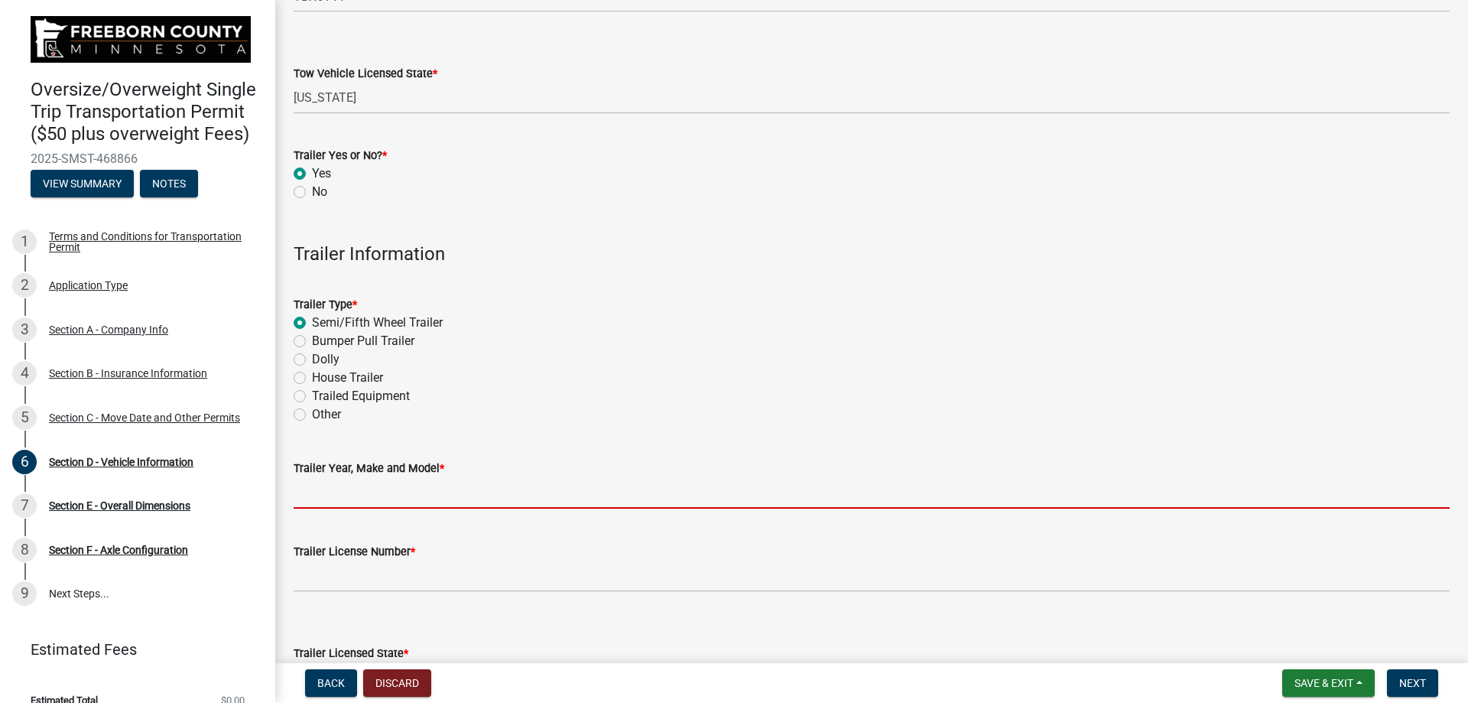
click at [363, 495] on input "Trailer Year, Make and Model *" at bounding box center [872, 492] width 1156 height 31
type input "Alpha Lowboy"
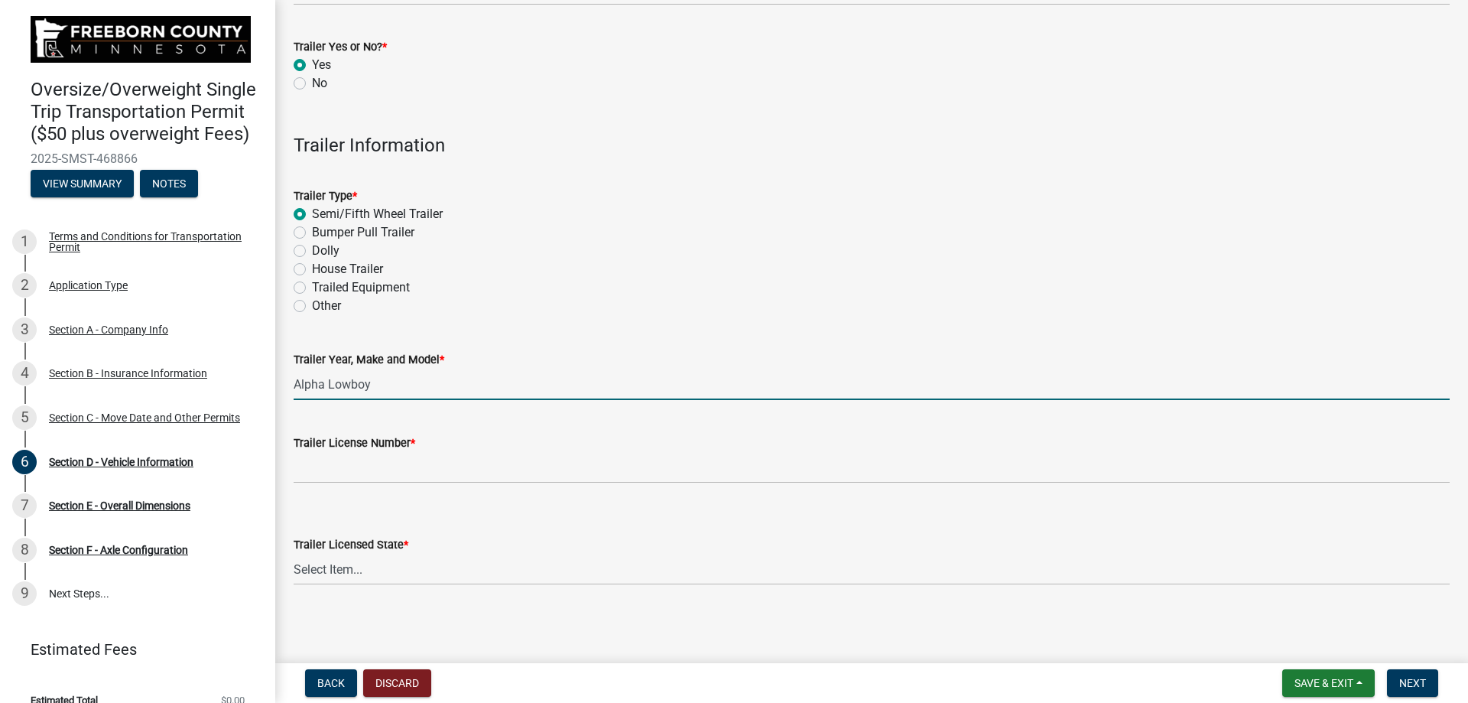
scroll to position [551, 0]
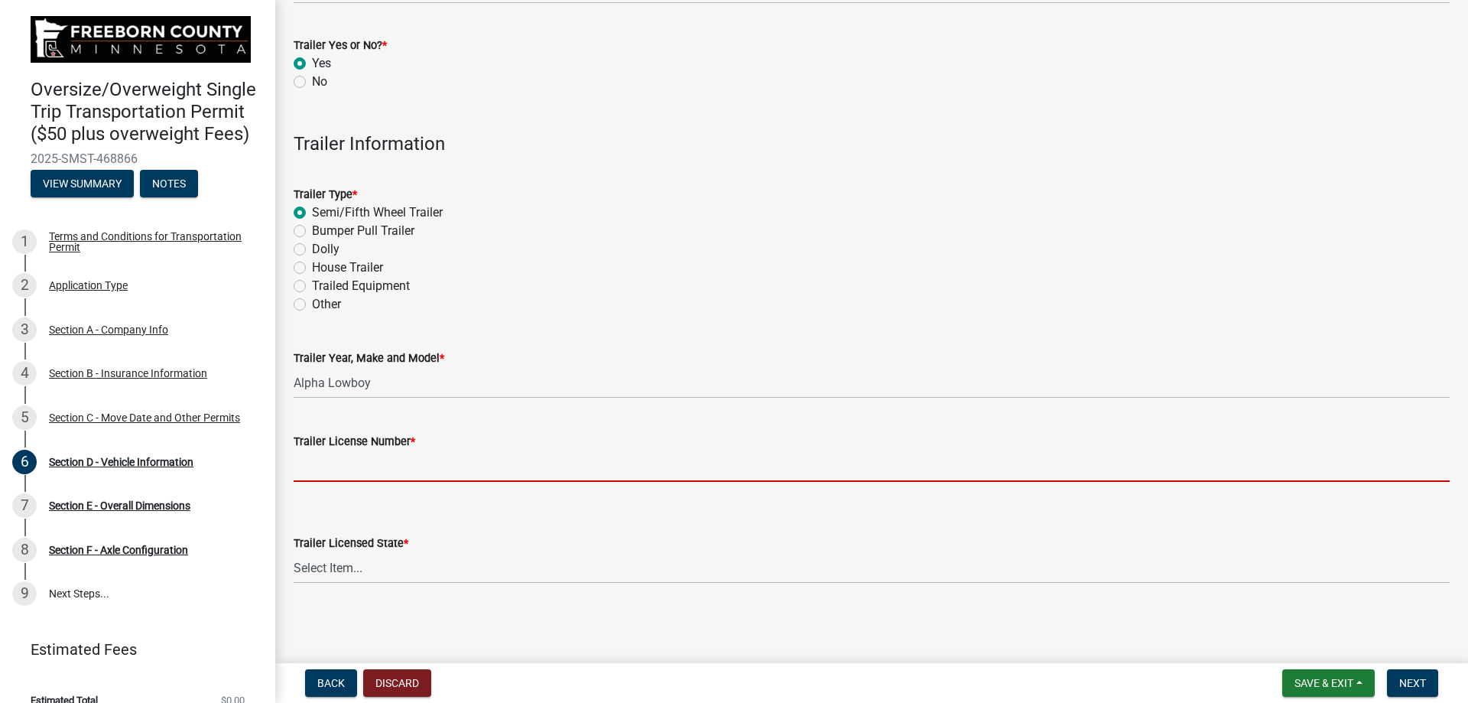
click at [373, 470] on input "Trailer License Number *" at bounding box center [872, 465] width 1156 height 31
type input "5316CTZ"
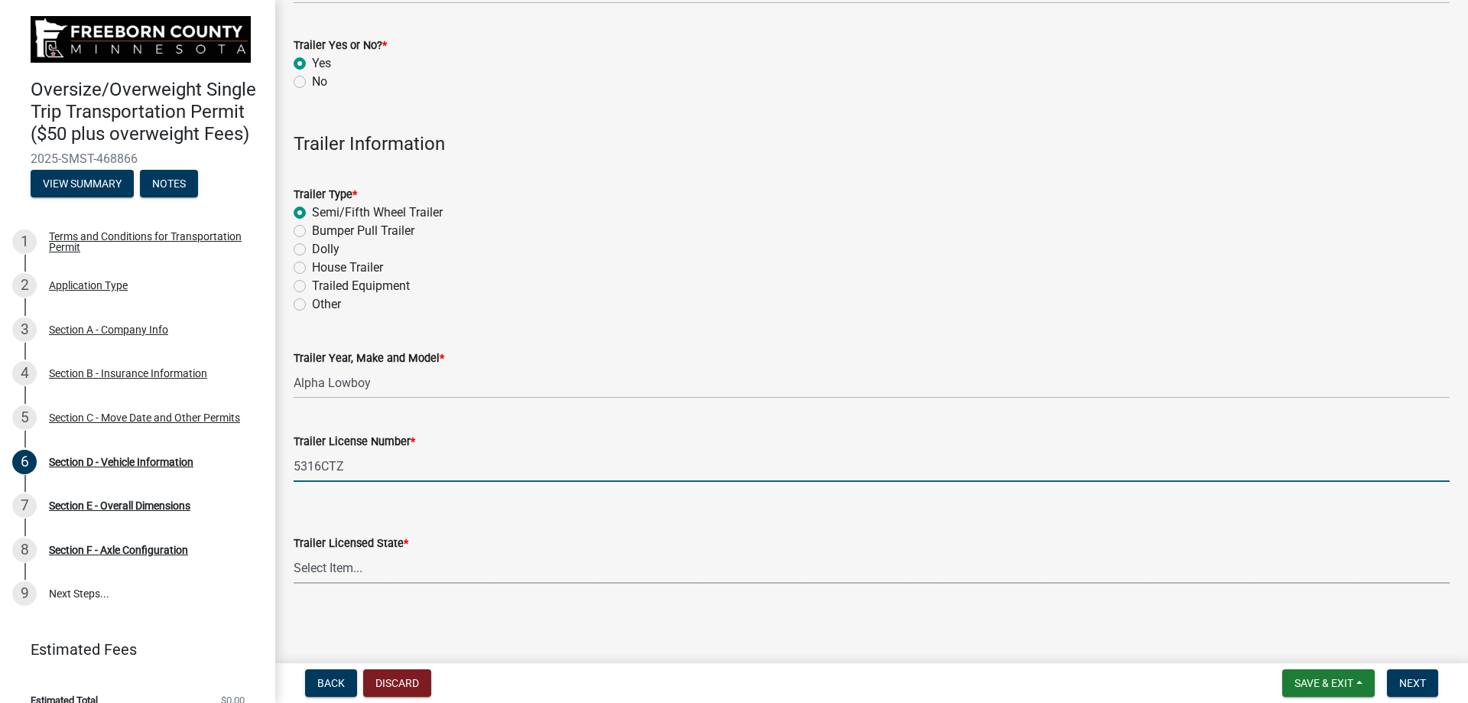
click at [398, 566] on select "Select Item... [US_STATE] [US_STATE] [US_STATE] [US_STATE] [US_STATE] [US_STATE…" at bounding box center [872, 567] width 1156 height 31
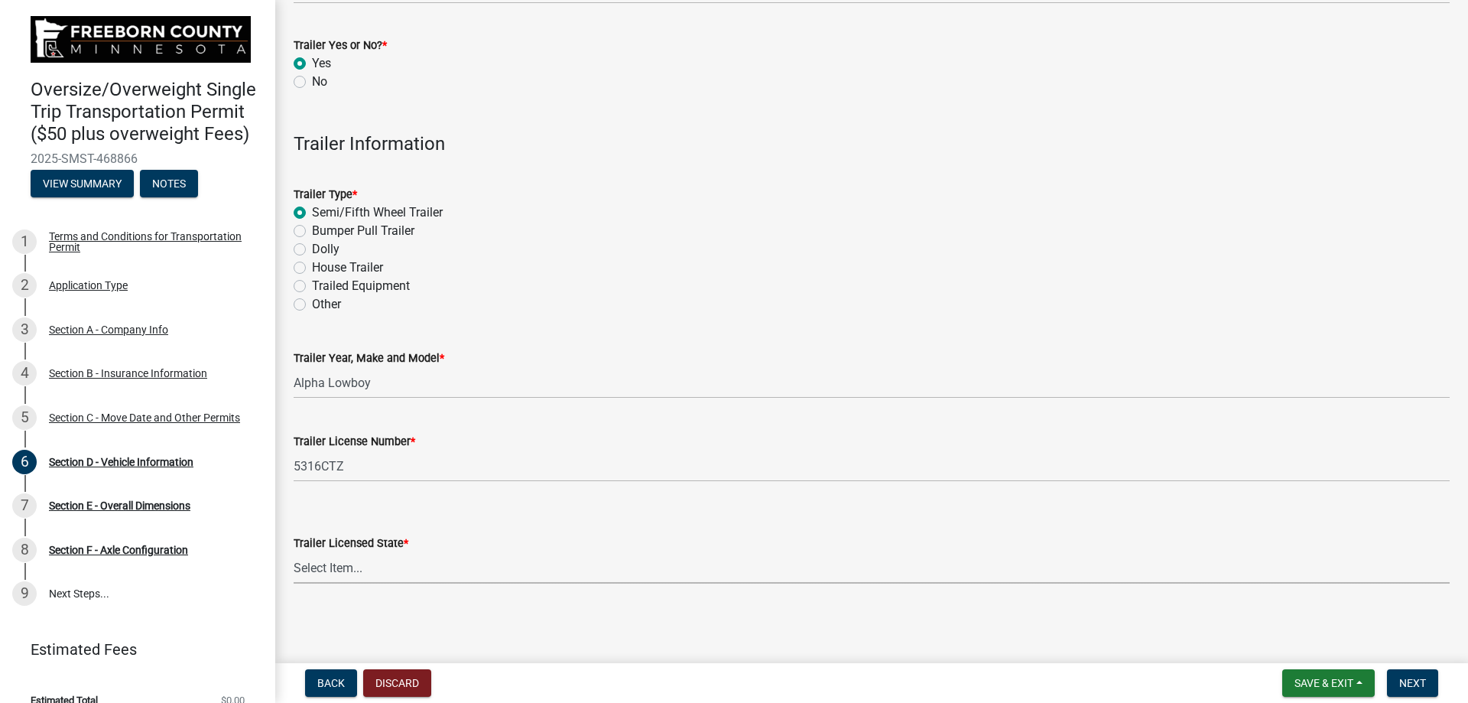
select select "MN"
click at [294, 552] on select "Select Item... [US_STATE] [US_STATE] [US_STATE] [US_STATE] [US_STATE] [US_STATE…" at bounding box center [872, 567] width 1156 height 31
click at [1407, 681] on span "Next" at bounding box center [1412, 683] width 27 height 12
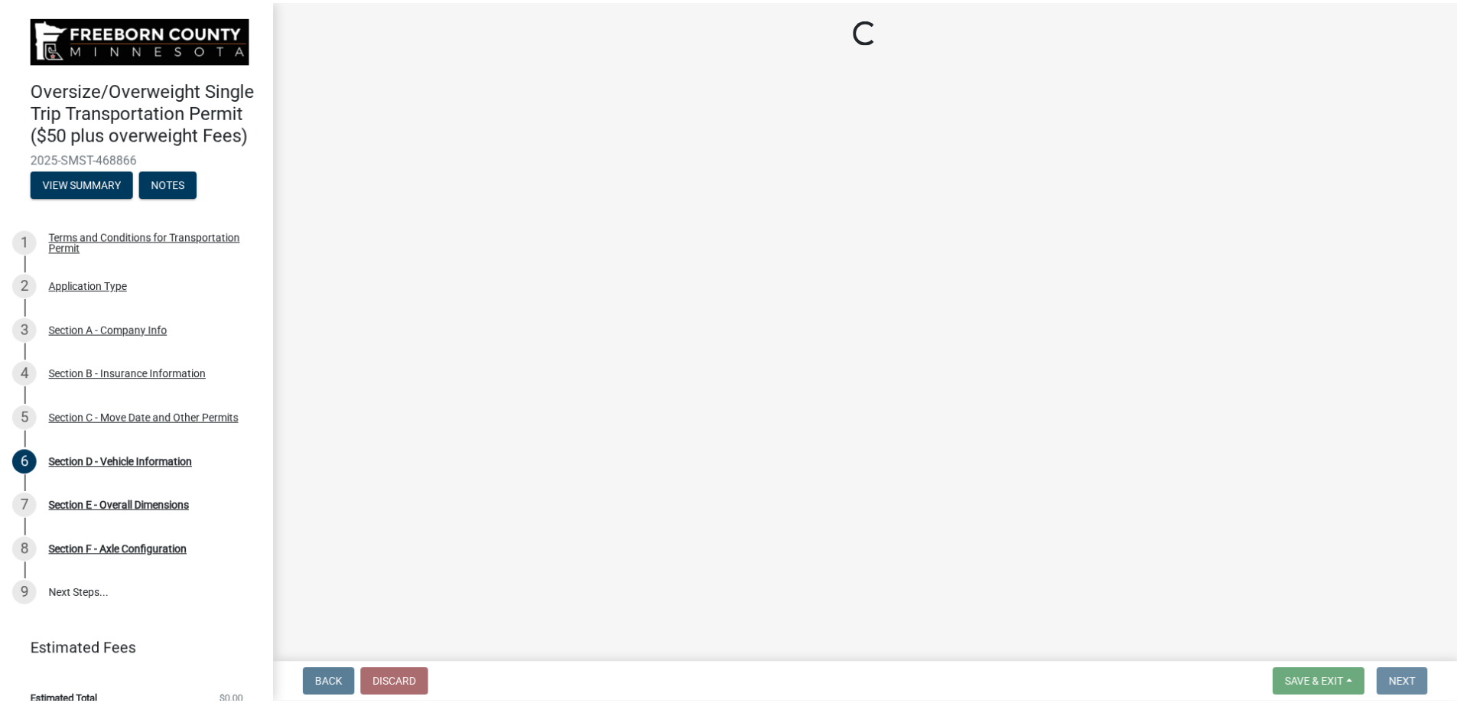
scroll to position [0, 0]
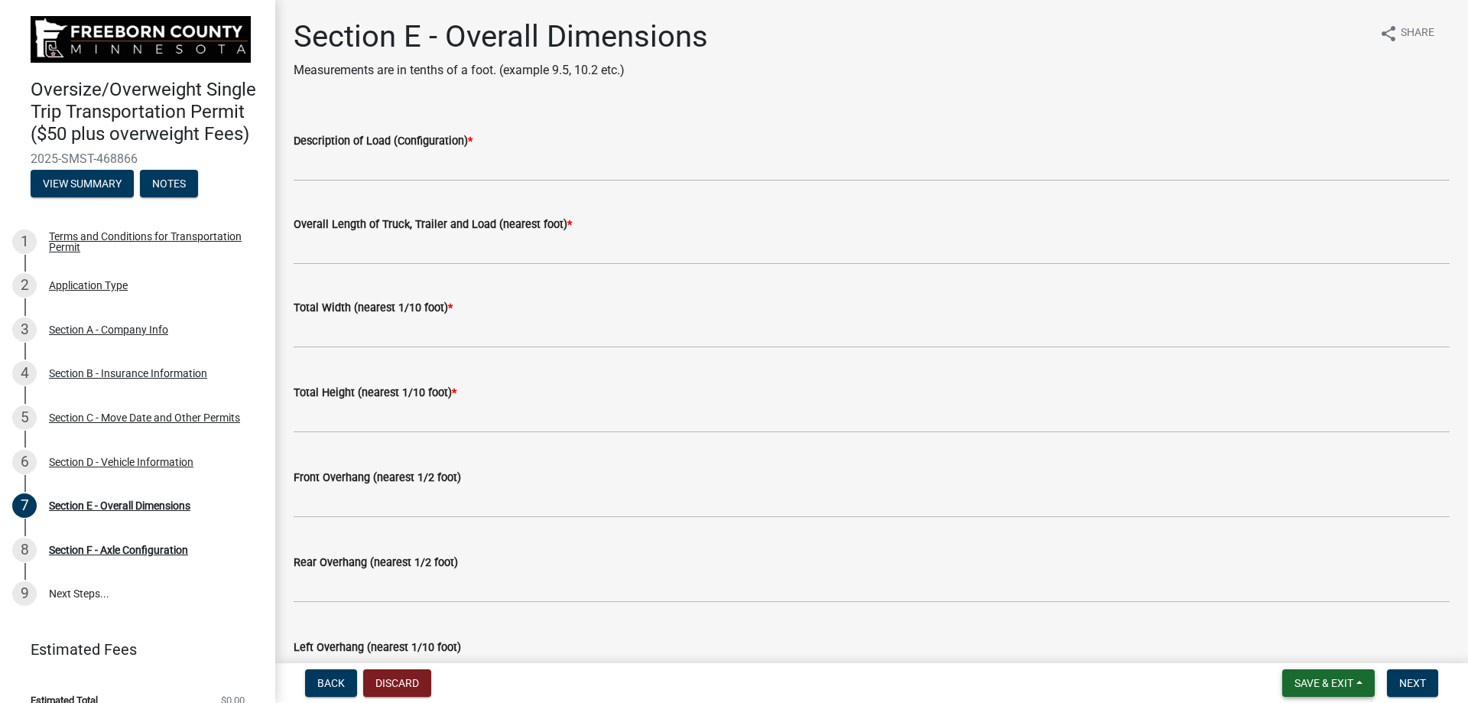
click at [1334, 688] on span "Save & Exit" at bounding box center [1324, 683] width 59 height 12
click at [1325, 644] on button "Save & Exit" at bounding box center [1314, 643] width 122 height 37
